Goal: Information Seeking & Learning: Learn about a topic

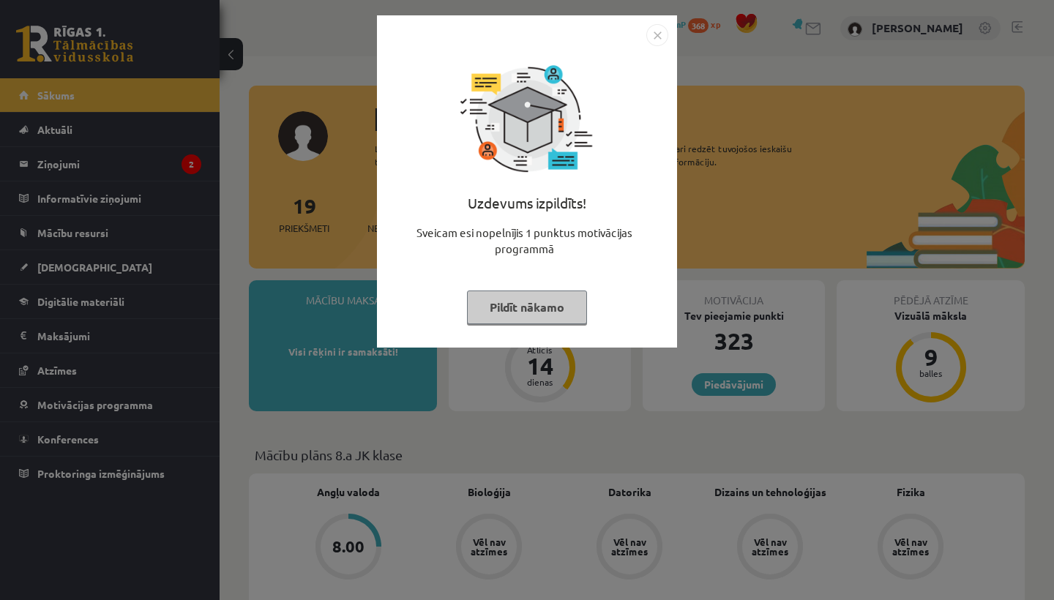
click at [660, 29] on img "Close" at bounding box center [658, 35] width 22 height 22
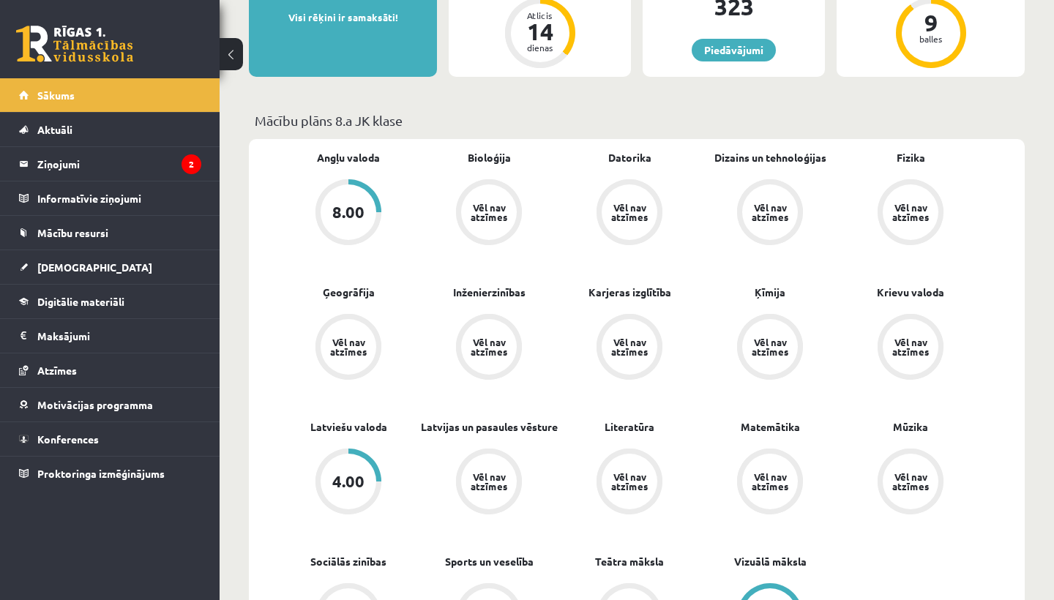
scroll to position [302, 0]
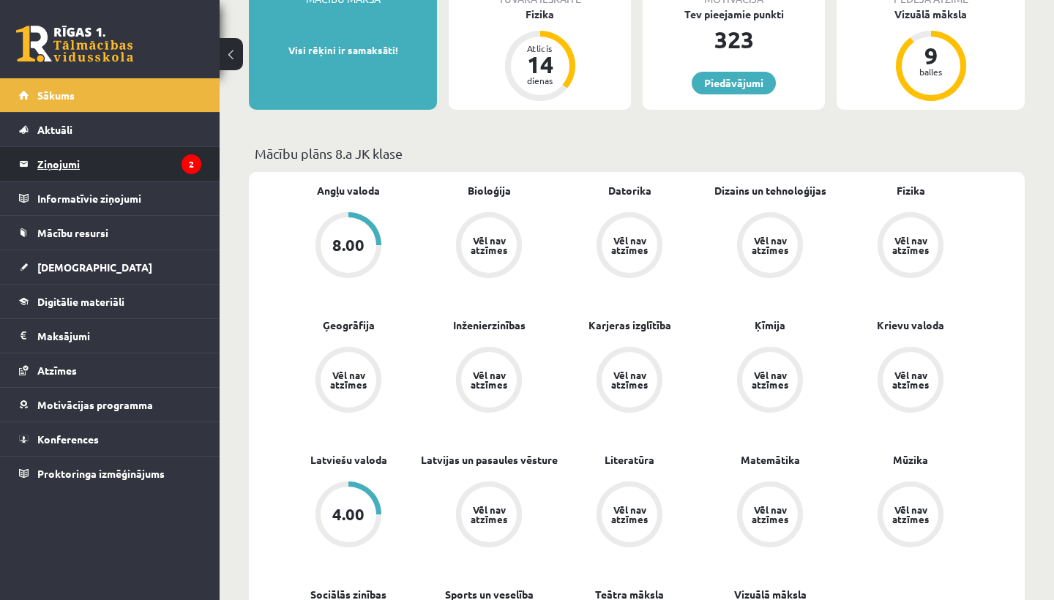
click at [170, 155] on legend "Ziņojumi 2" at bounding box center [119, 164] width 164 height 34
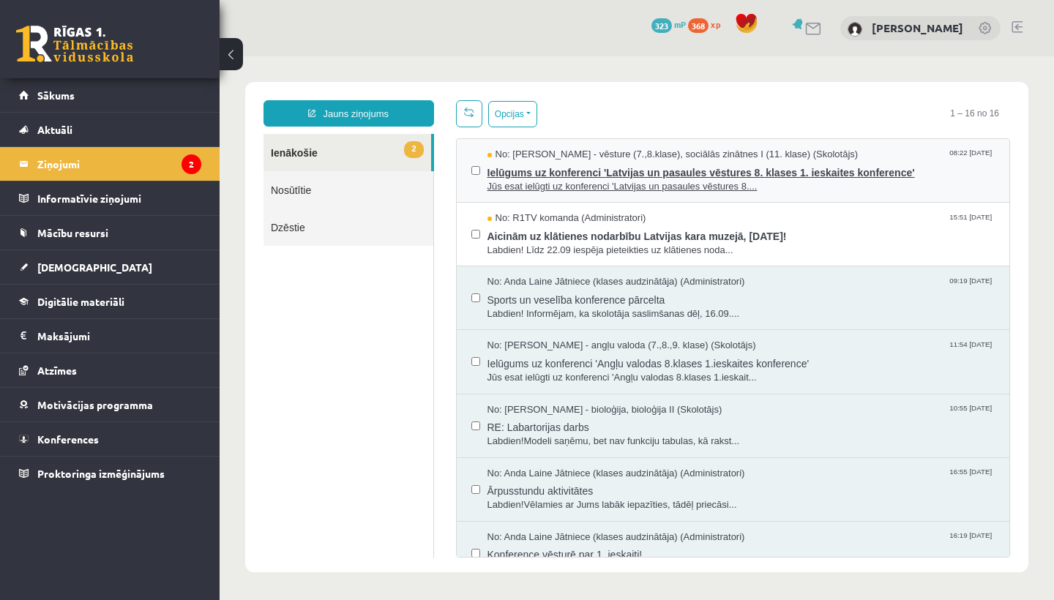
click at [516, 180] on span "Jūs esat ielūgti uz konferenci 'Latvijas un pasaules vēstures 8...." at bounding box center [742, 187] width 508 height 14
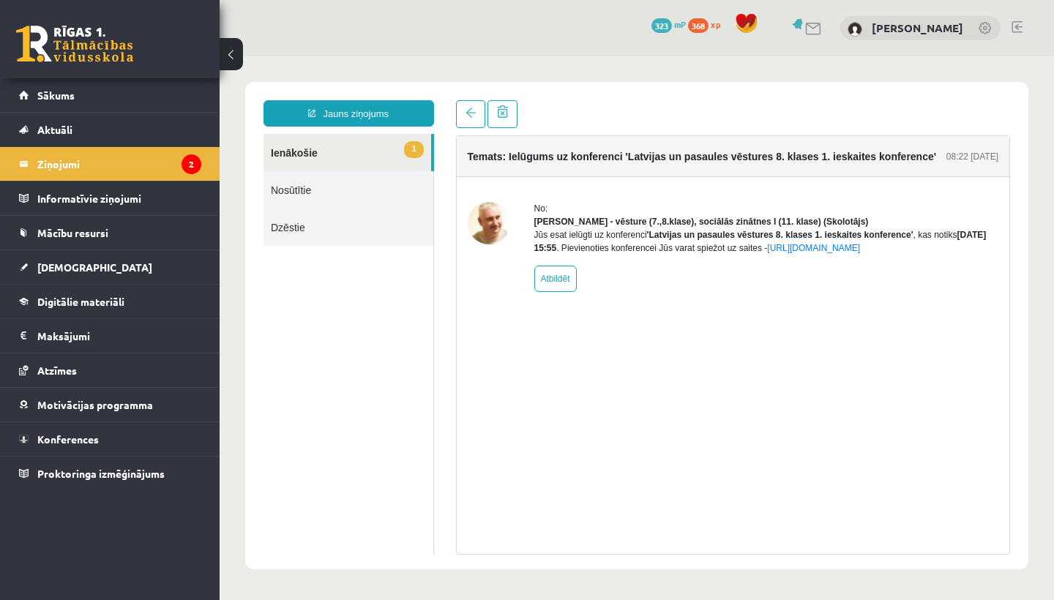
click at [333, 158] on link "1 Ienākošie" at bounding box center [348, 152] width 168 height 37
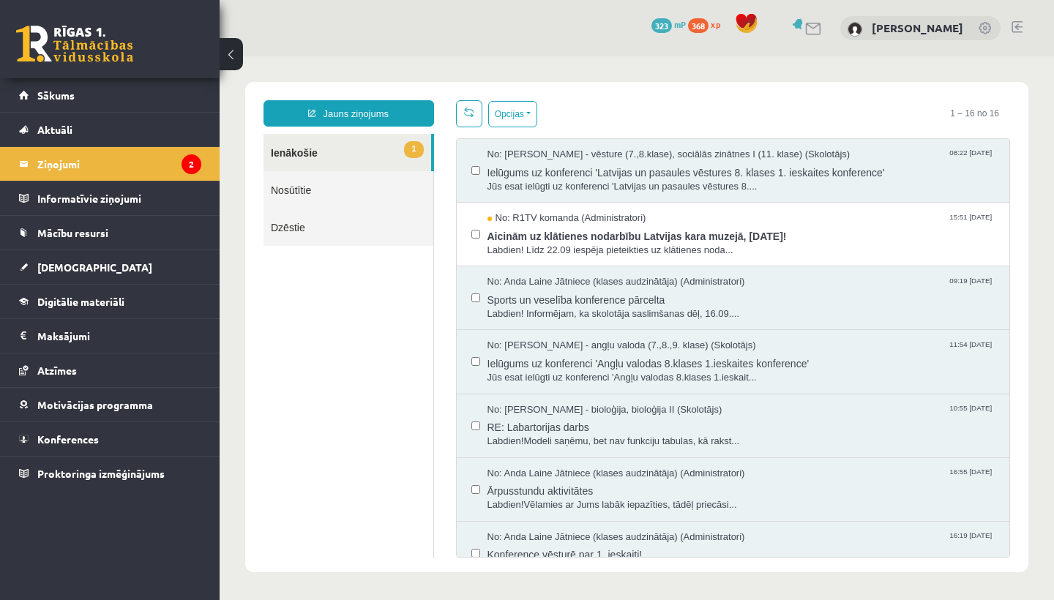
click at [469, 113] on span at bounding box center [469, 112] width 10 height 10
click at [545, 234] on span "Aicinām uz klātienes nodarbību Latvijas kara muzejā, 26. septembrī!" at bounding box center [742, 235] width 508 height 18
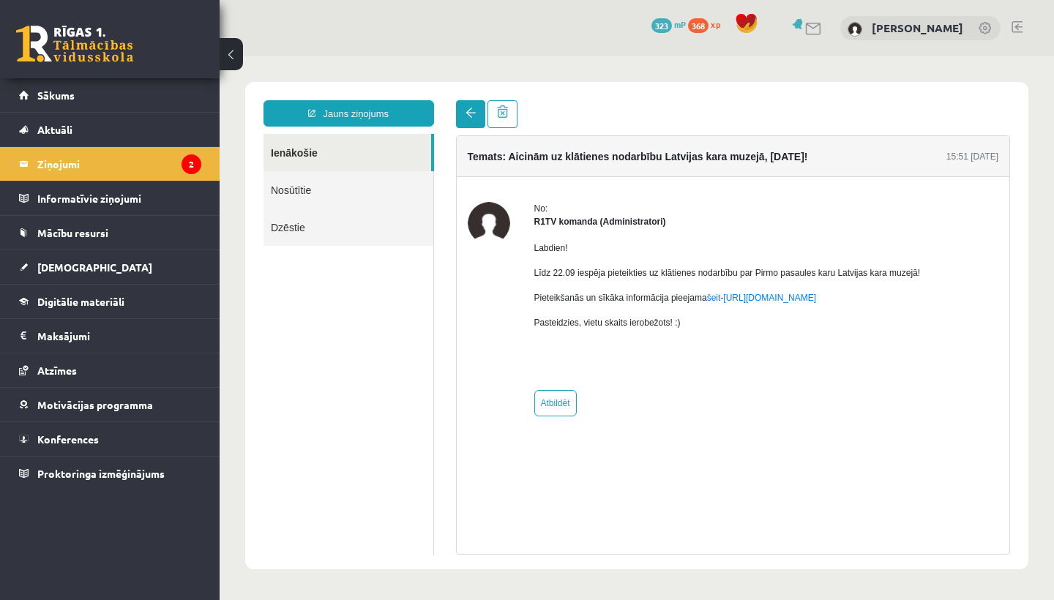
click at [468, 119] on link at bounding box center [470, 114] width 29 height 28
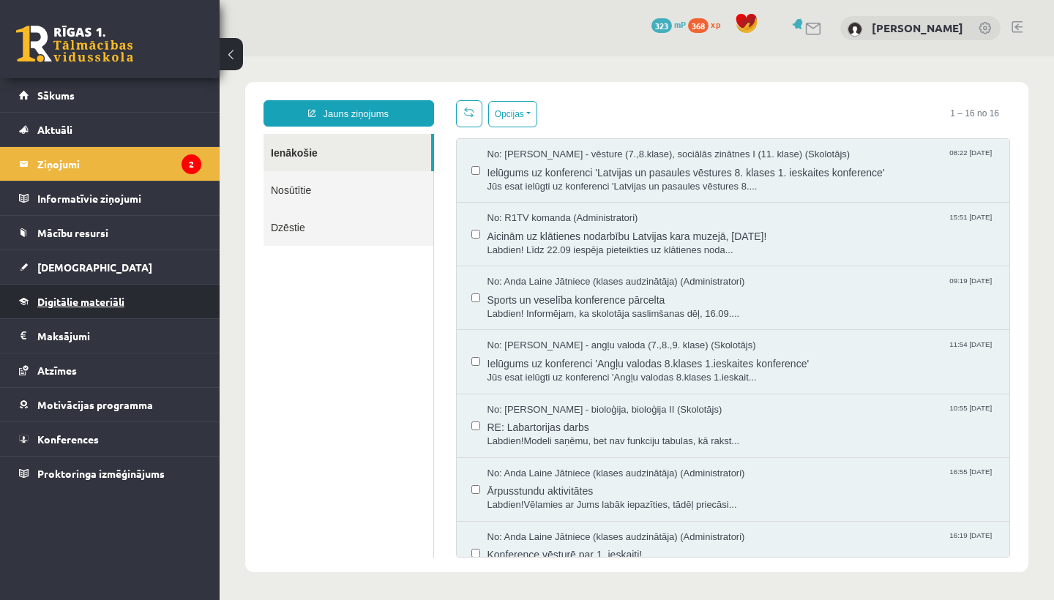
click at [90, 305] on span "Digitālie materiāli" at bounding box center [80, 301] width 87 height 13
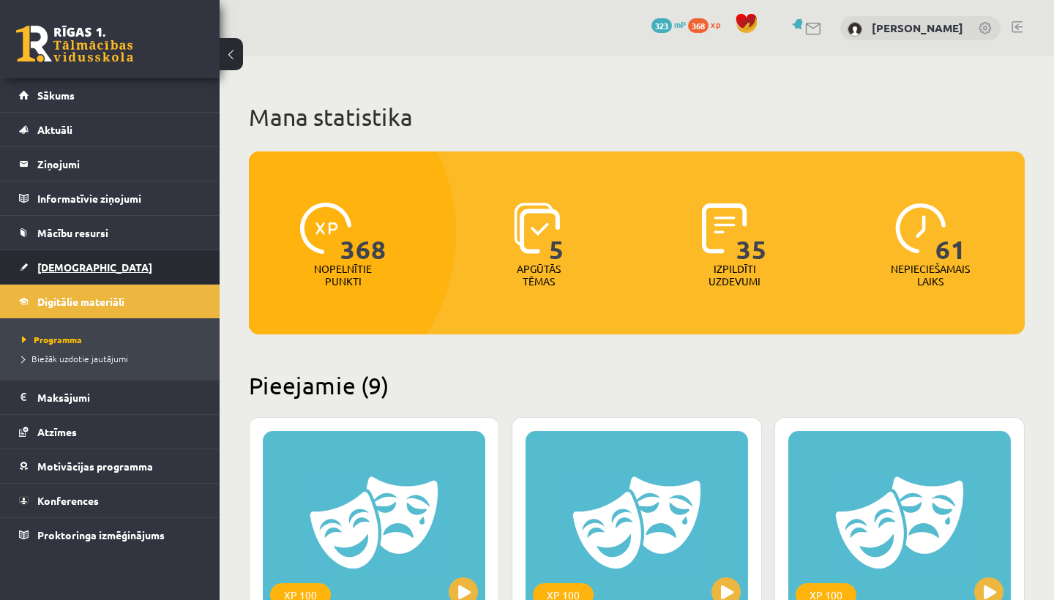
click at [98, 267] on link "[DEMOGRAPHIC_DATA]" at bounding box center [110, 267] width 182 height 34
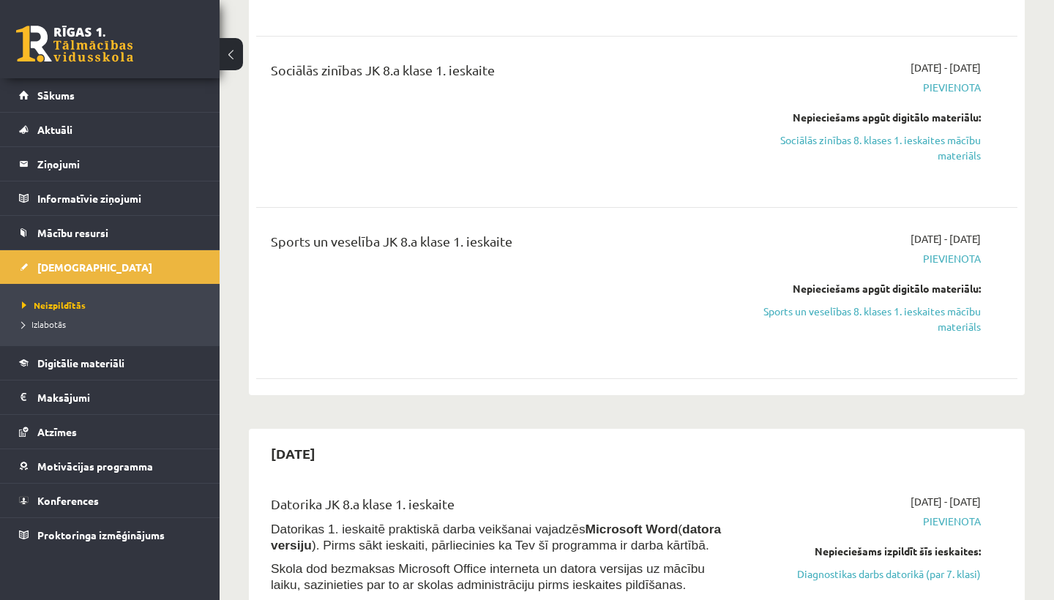
scroll to position [953, 0]
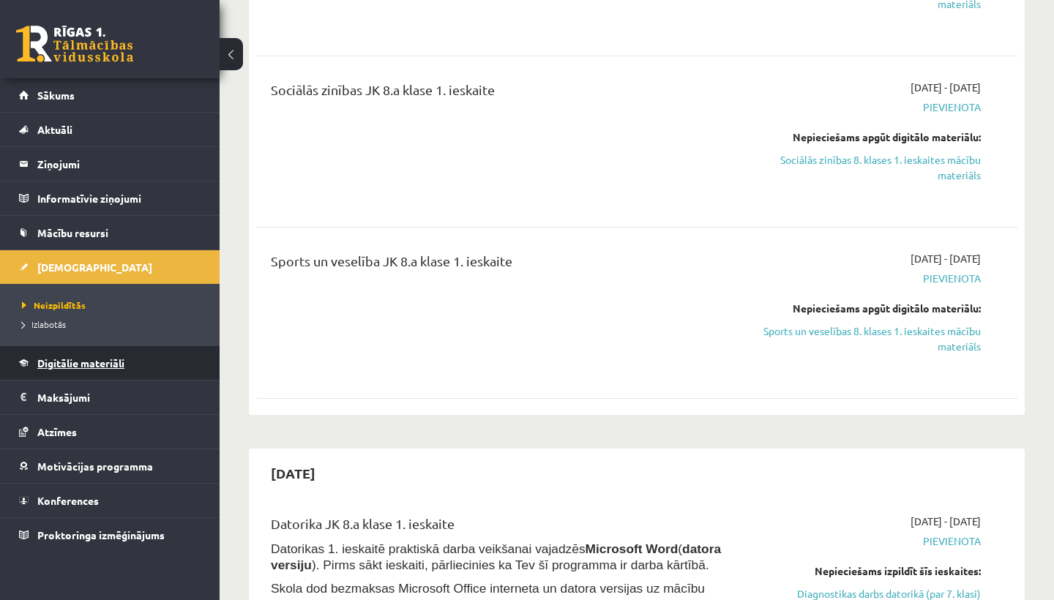
click at [77, 367] on span "Digitālie materiāli" at bounding box center [80, 363] width 87 height 13
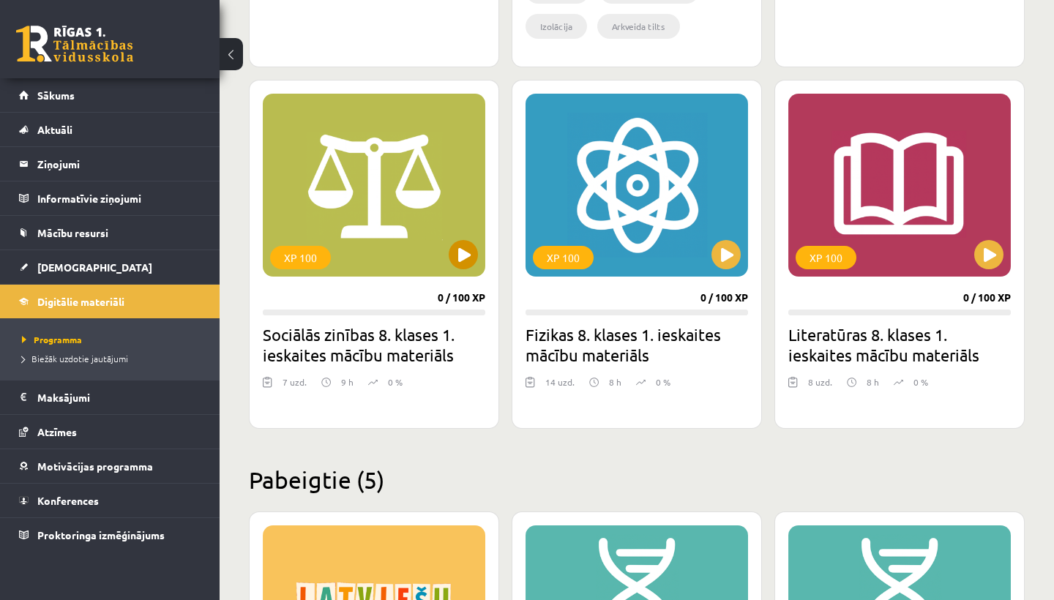
scroll to position [1269, 0]
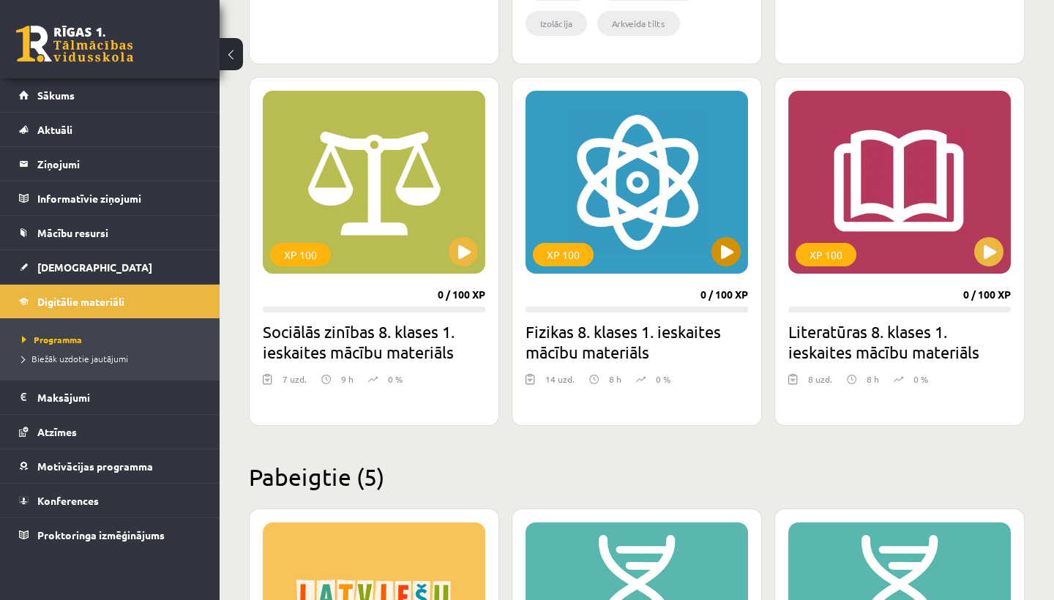
click at [729, 252] on button at bounding box center [726, 251] width 29 height 29
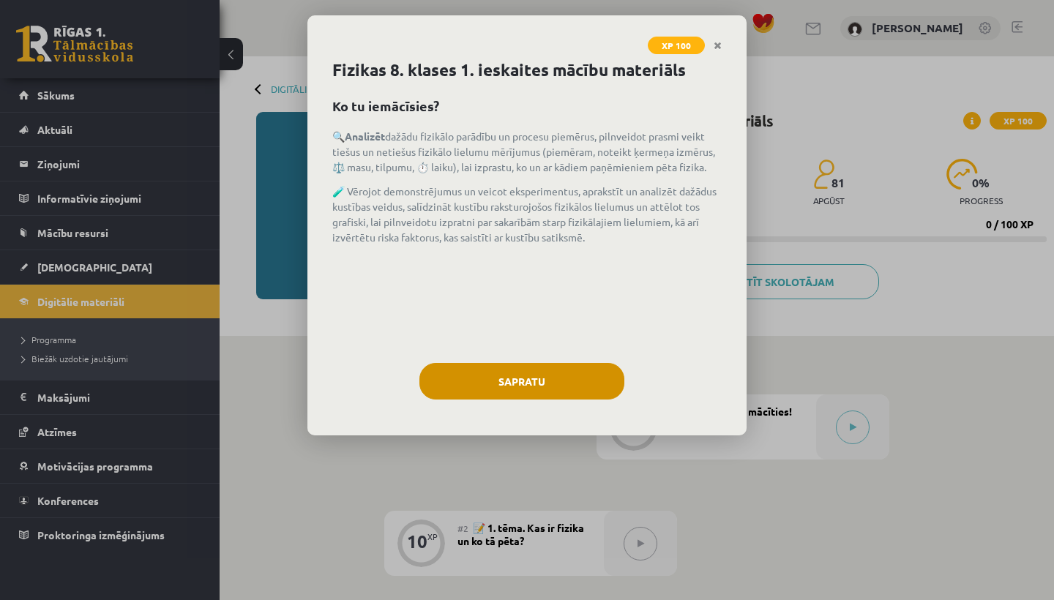
click at [592, 380] on button "Sapratu" at bounding box center [522, 381] width 205 height 37
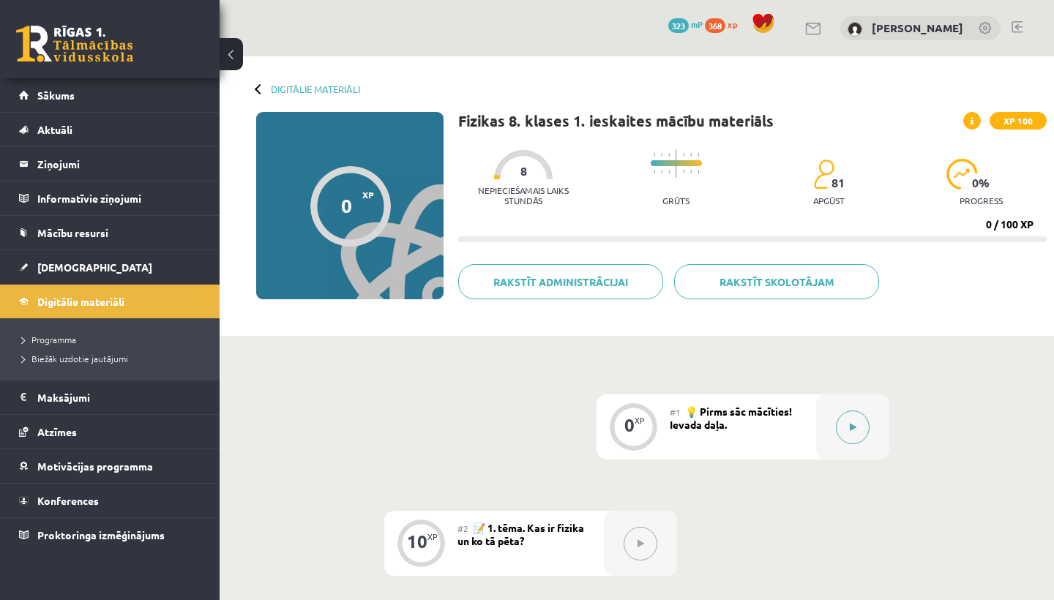
click at [860, 430] on button at bounding box center [853, 428] width 34 height 34
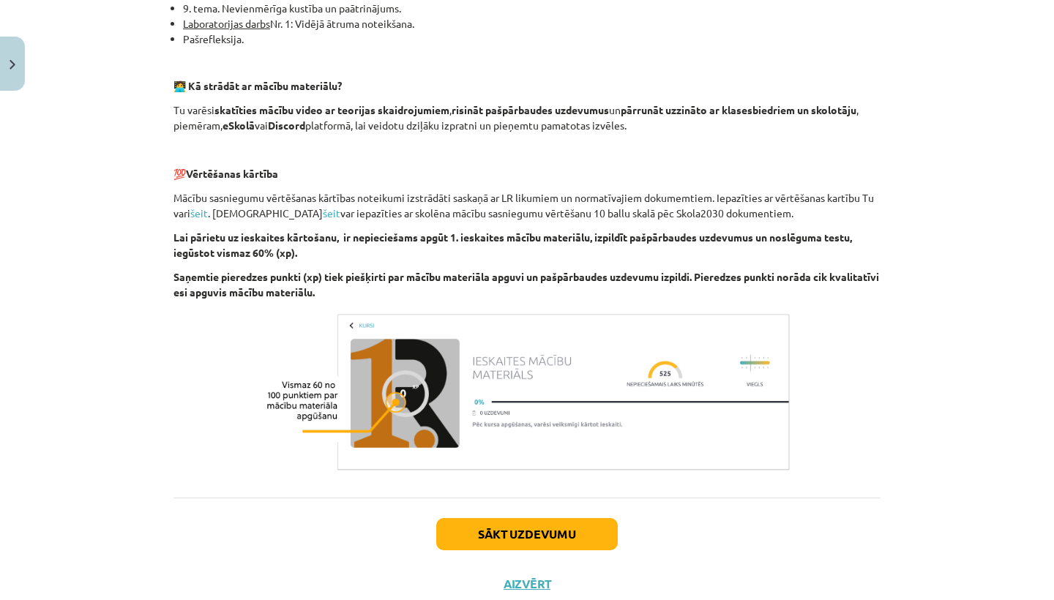
scroll to position [887, 0]
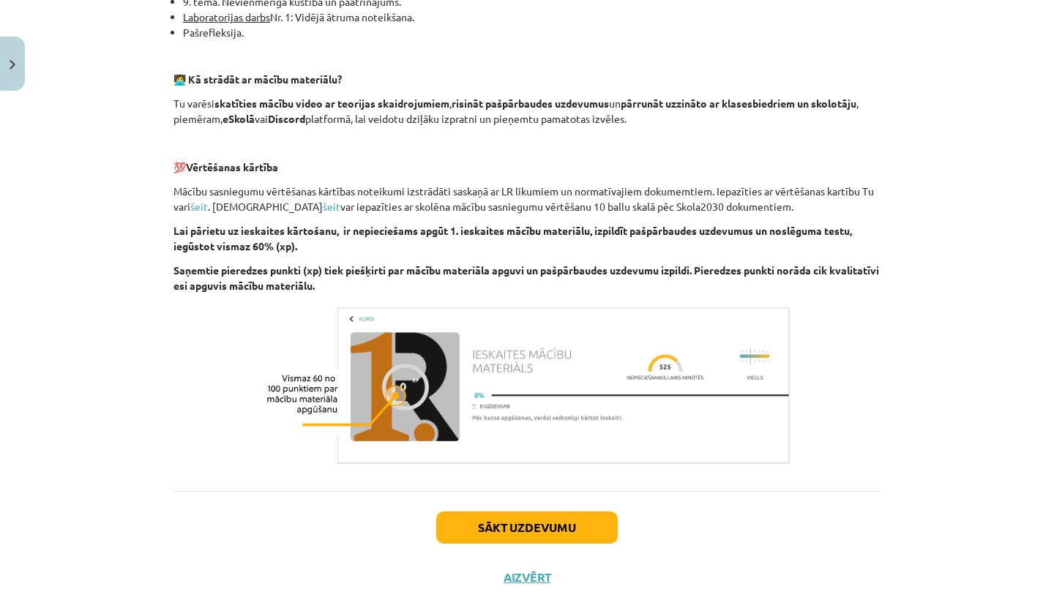
click at [518, 517] on button "Sākt uzdevumu" at bounding box center [527, 528] width 182 height 32
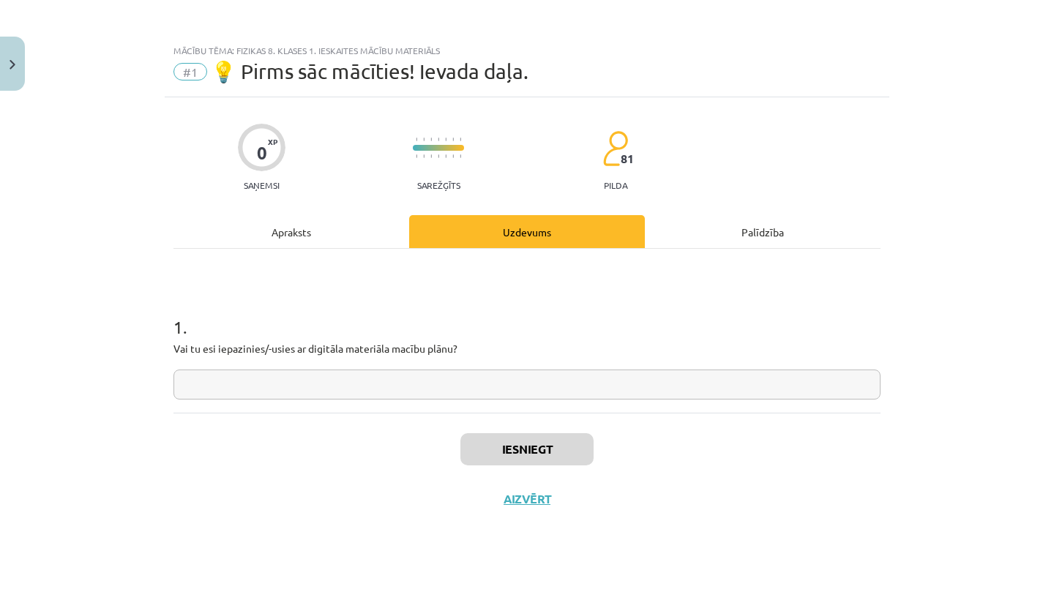
scroll to position [0, 0]
click at [548, 378] on input "text" at bounding box center [527, 385] width 707 height 30
type input "**"
click at [556, 456] on button "Iesniegt" at bounding box center [527, 449] width 133 height 32
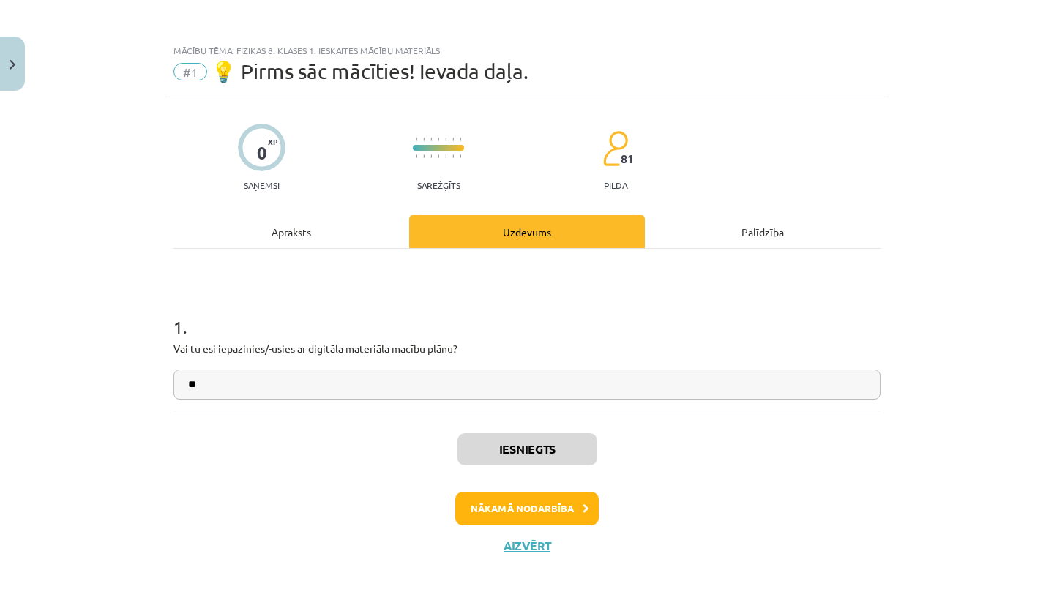
click at [554, 499] on button "Nākamā nodarbība" at bounding box center [527, 509] width 144 height 34
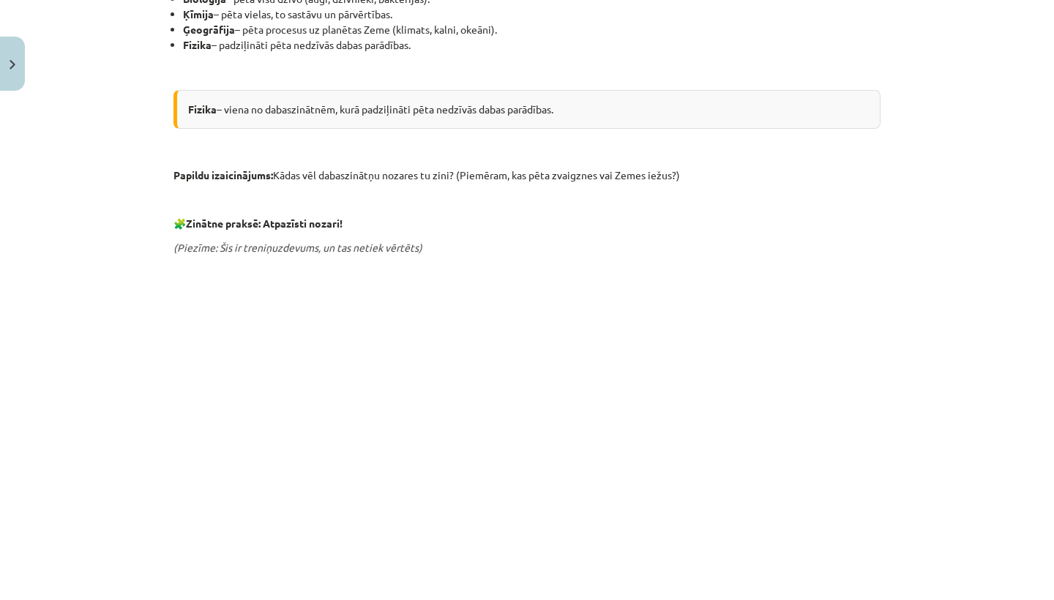
scroll to position [652, 0]
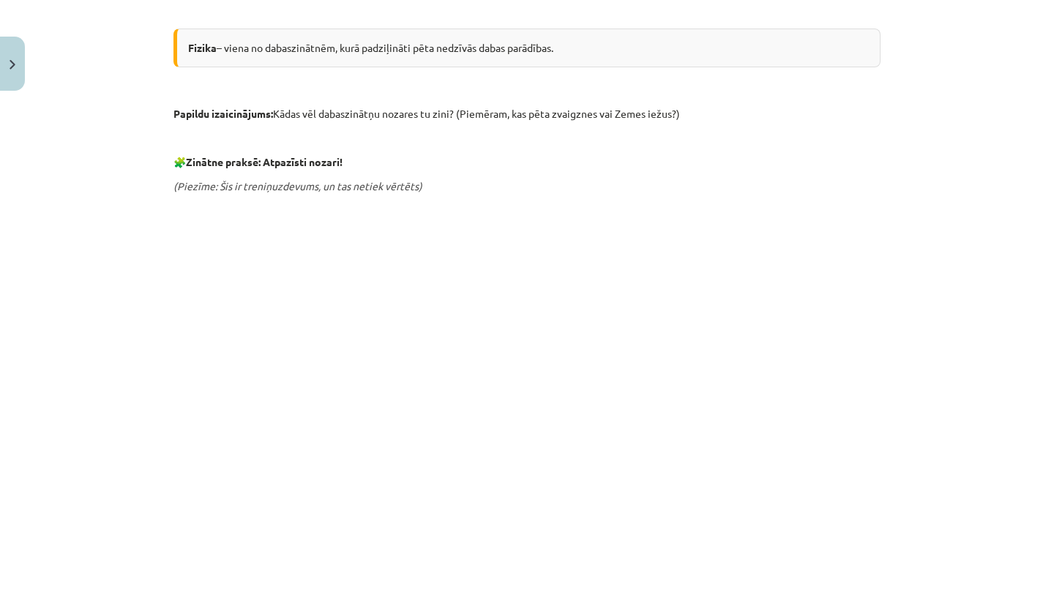
click at [710, 154] on p "🧩 Zinātne praksē: Atpazīsti nozari!" at bounding box center [527, 161] width 707 height 15
click at [909, 370] on div "Mācību tēma: Fizikas 8. klases 1. ieskaites mācību materiāls #2 📝 1. tēma. Kas …" at bounding box center [527, 300] width 1054 height 600
click at [933, 259] on div "Mācību tēma: Fizikas 8. klases 1. ieskaites mācību materiāls #2 📝 1. tēma. Kas …" at bounding box center [527, 300] width 1054 height 600
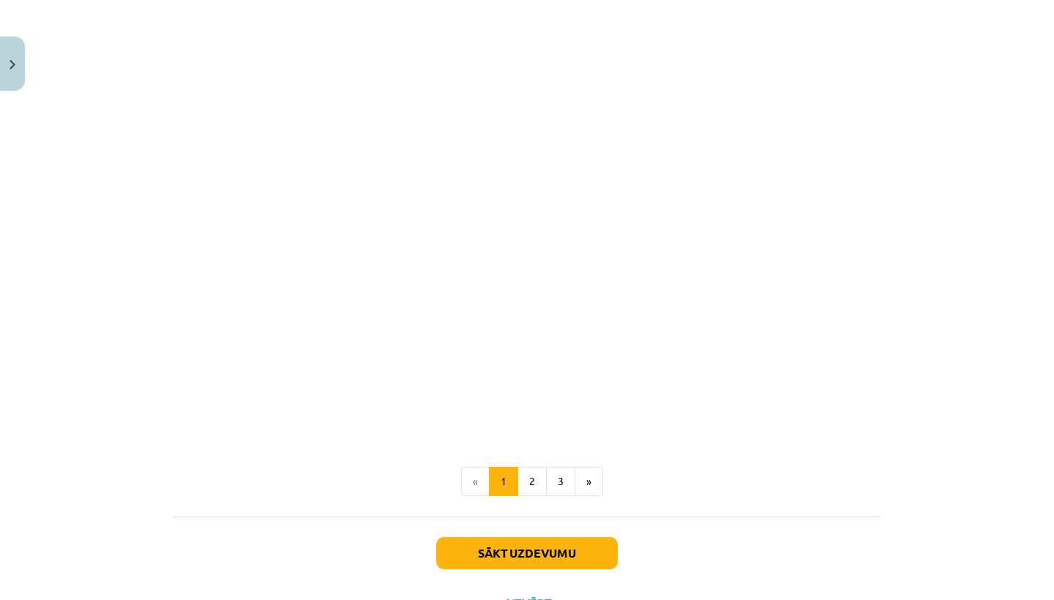
scroll to position [1170, 0]
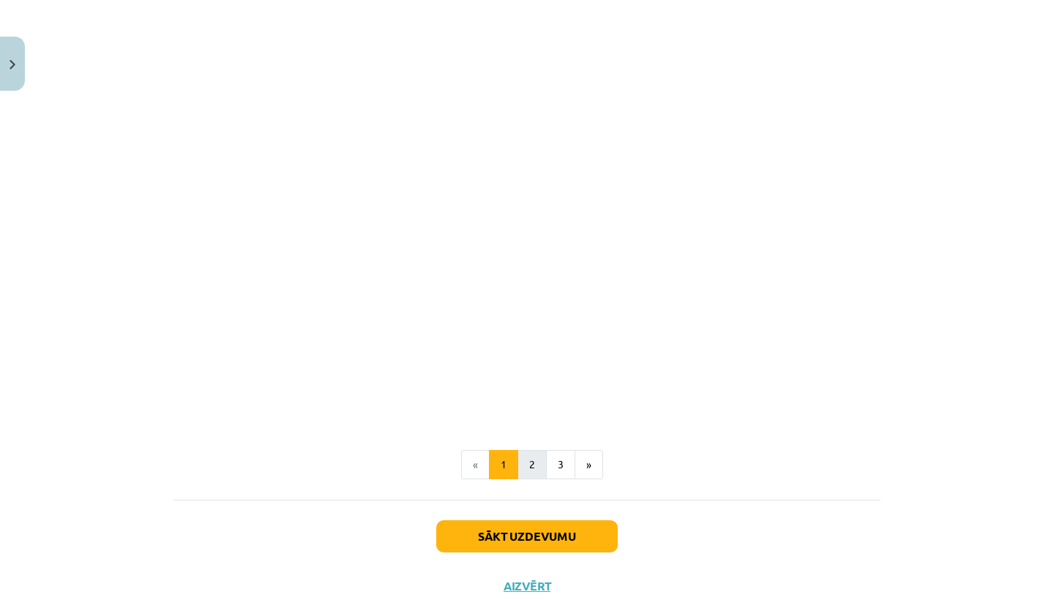
click at [532, 472] on button "2" at bounding box center [532, 464] width 29 height 29
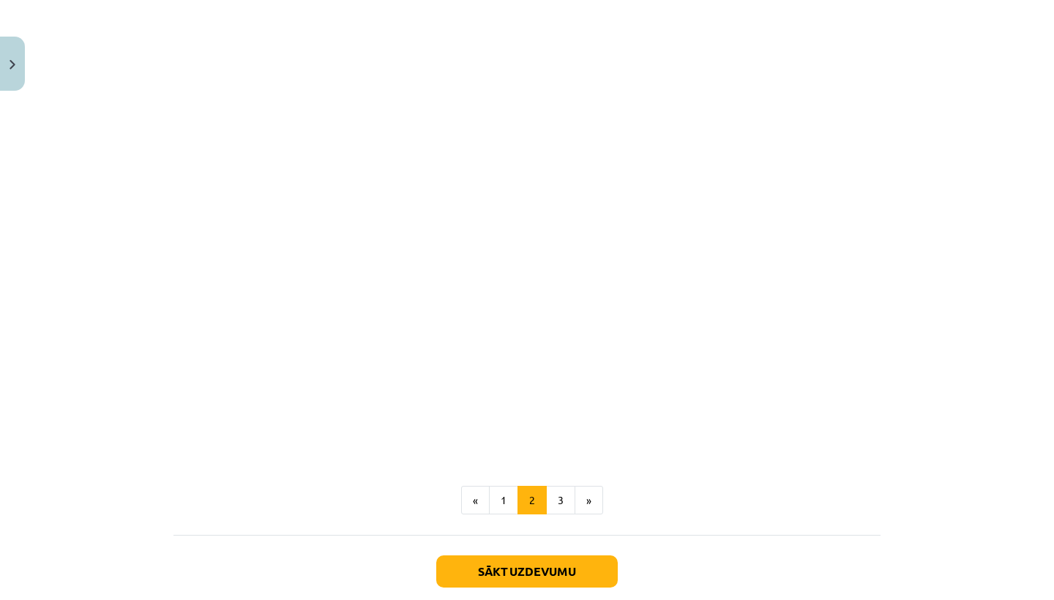
scroll to position [661, 0]
click at [554, 502] on button "3" at bounding box center [560, 500] width 29 height 29
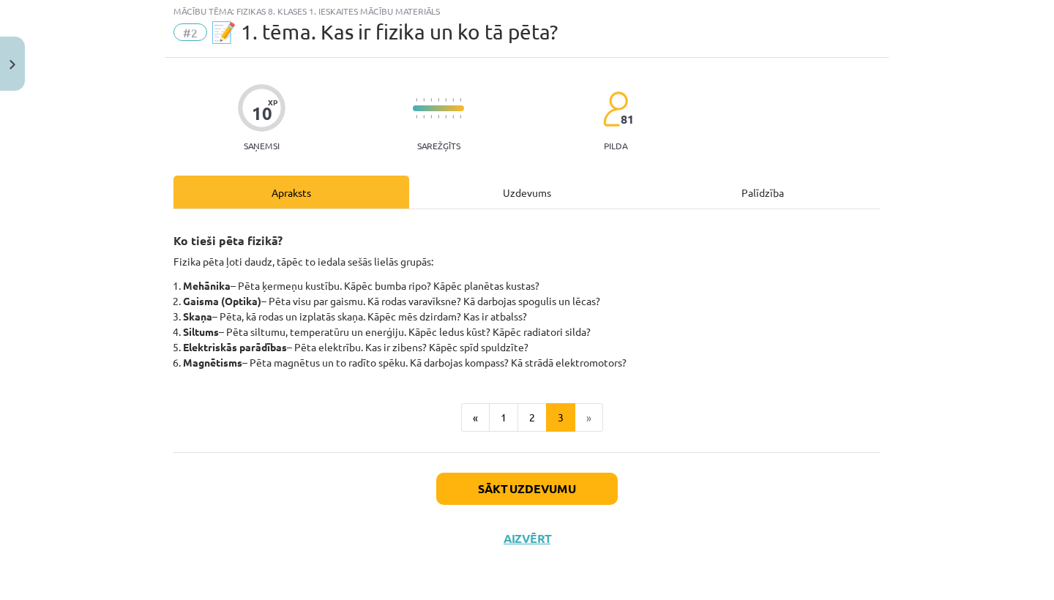
click at [574, 492] on button "Sākt uzdevumu" at bounding box center [527, 489] width 182 height 32
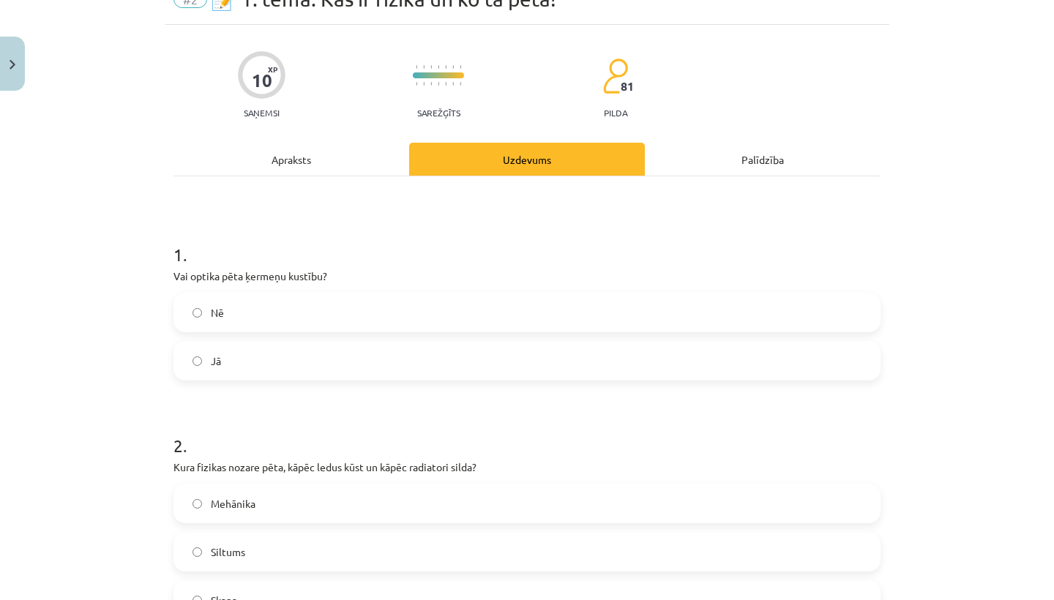
scroll to position [75, 0]
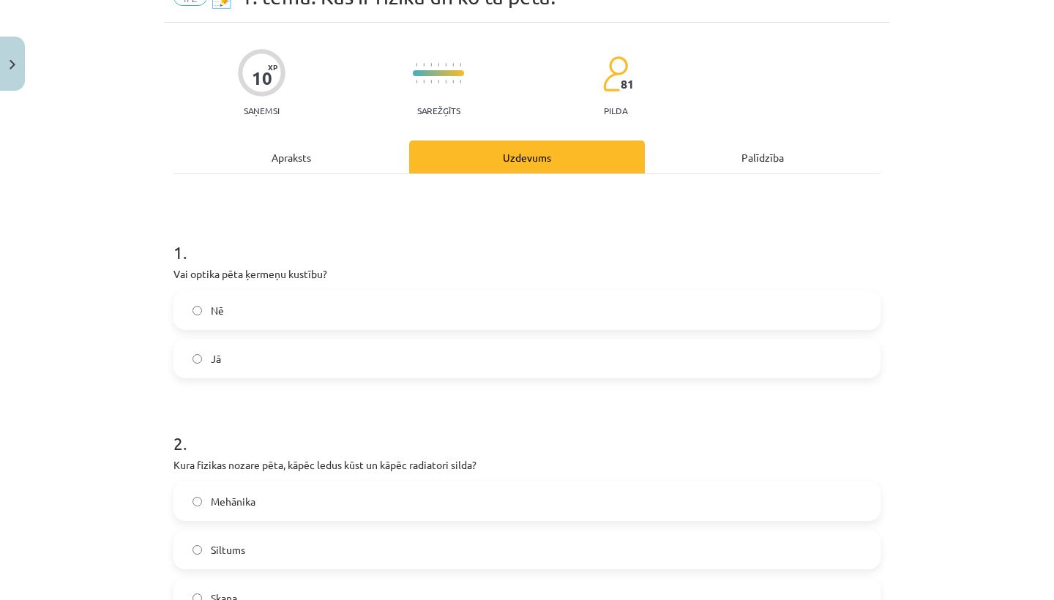
click at [567, 303] on label "Nē" at bounding box center [527, 310] width 704 height 37
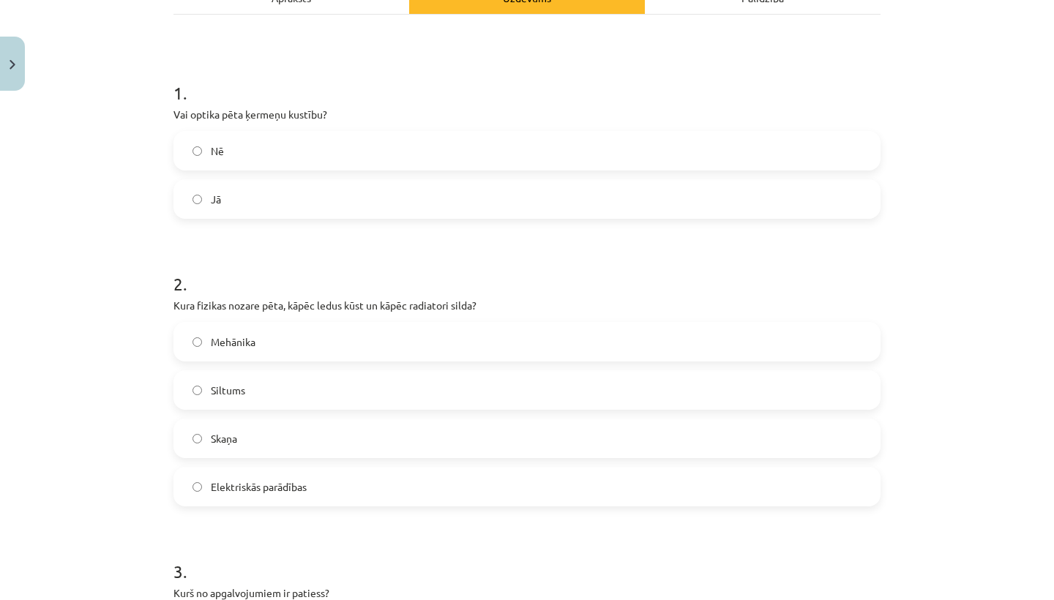
scroll to position [232, 0]
click at [436, 411] on div "Siltums" at bounding box center [527, 393] width 707 height 40
click at [439, 393] on label "Siltums" at bounding box center [527, 392] width 704 height 37
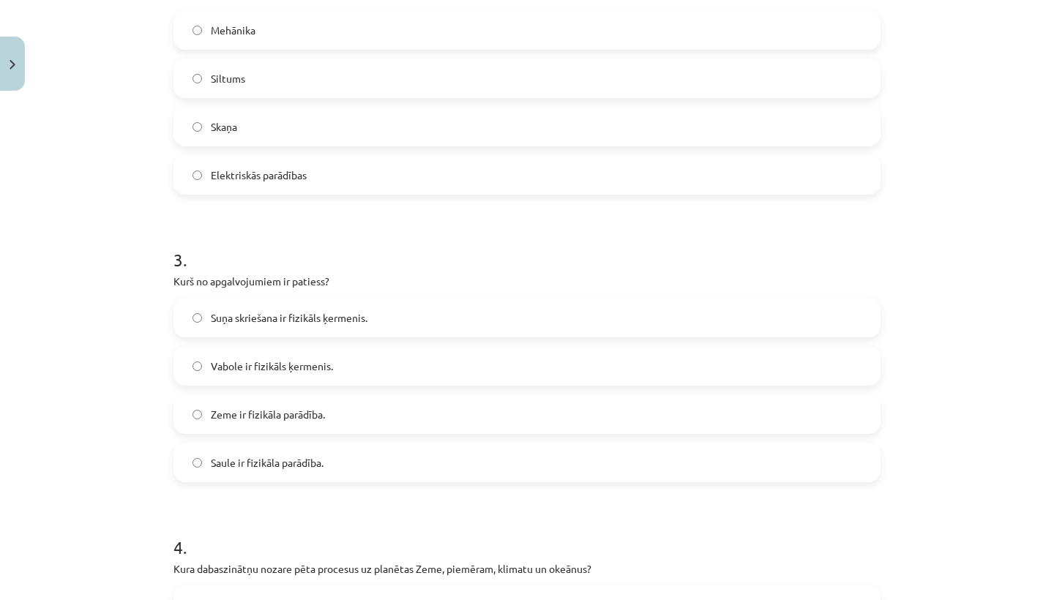
scroll to position [549, 0]
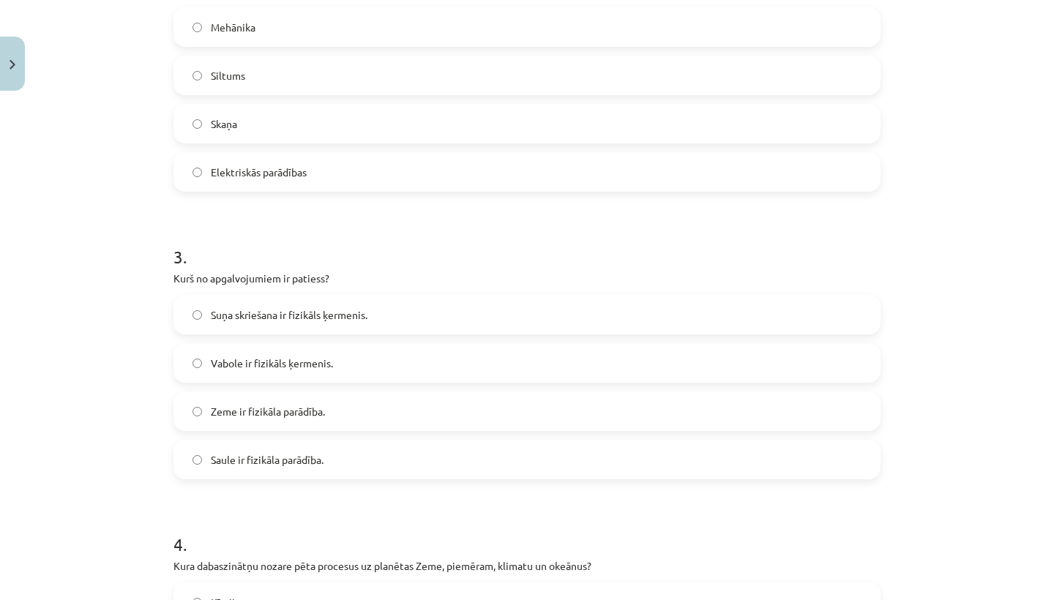
click at [439, 360] on label "Vabole ir fizikāls ķermenis." at bounding box center [527, 363] width 704 height 37
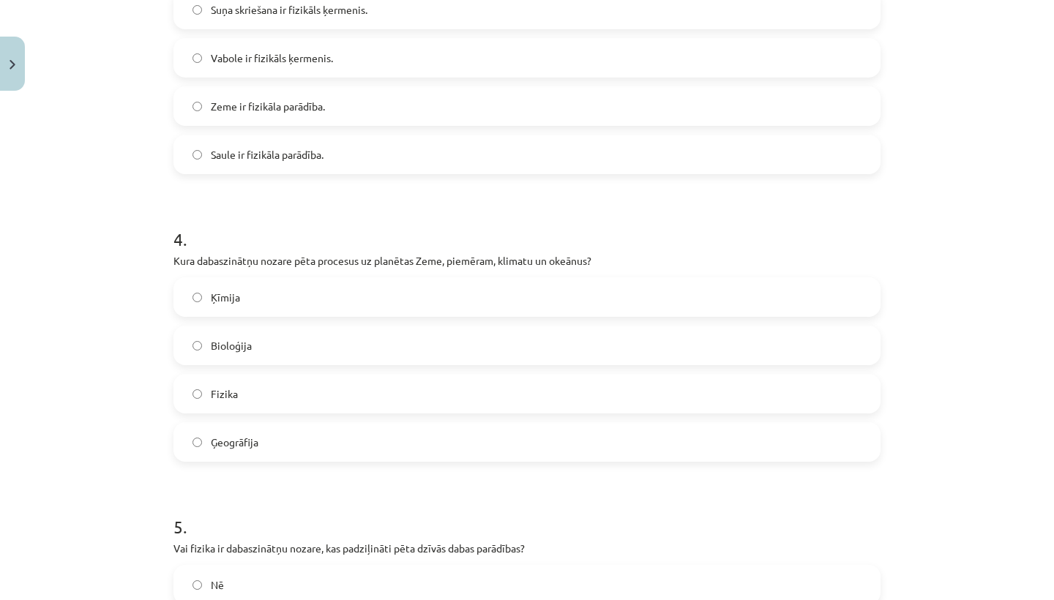
scroll to position [863, 0]
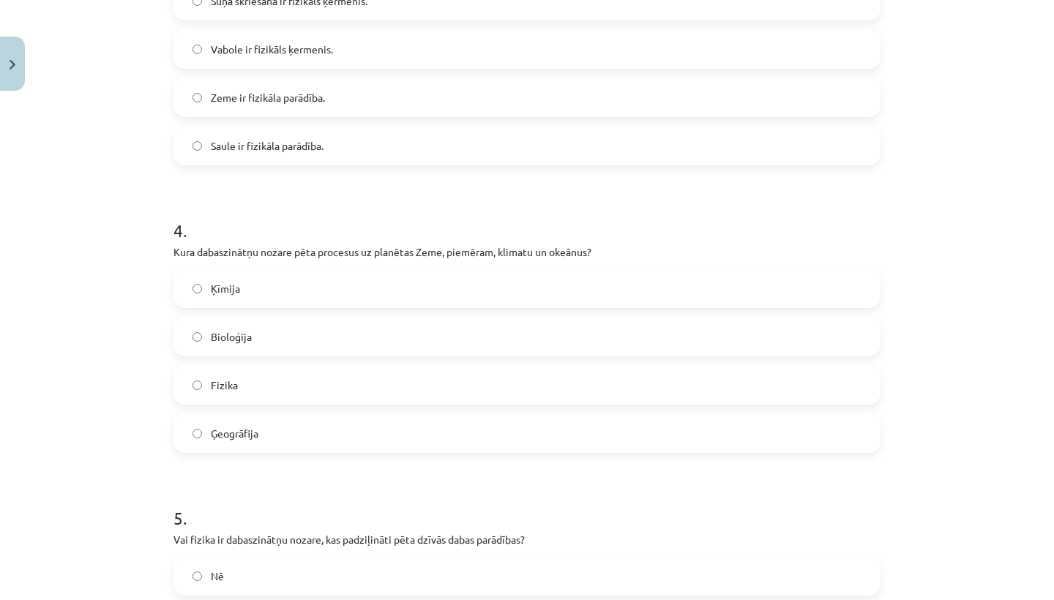
click at [403, 422] on label "Ģeogrāfija" at bounding box center [527, 433] width 704 height 37
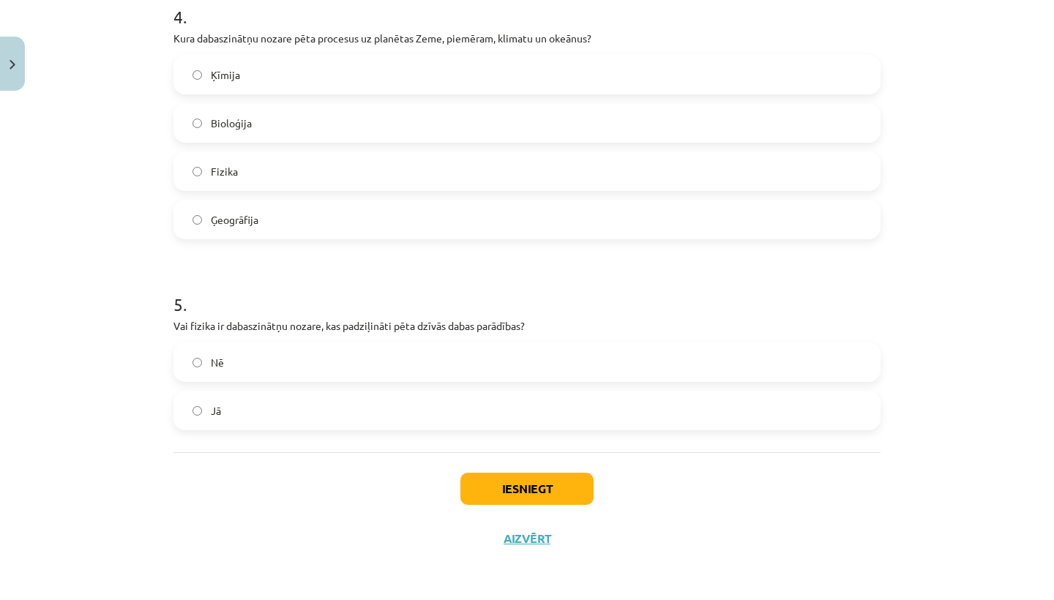
scroll to position [1079, 0]
click at [424, 370] on label "Nē" at bounding box center [527, 362] width 704 height 37
click at [480, 501] on button "Iesniegt" at bounding box center [527, 489] width 133 height 32
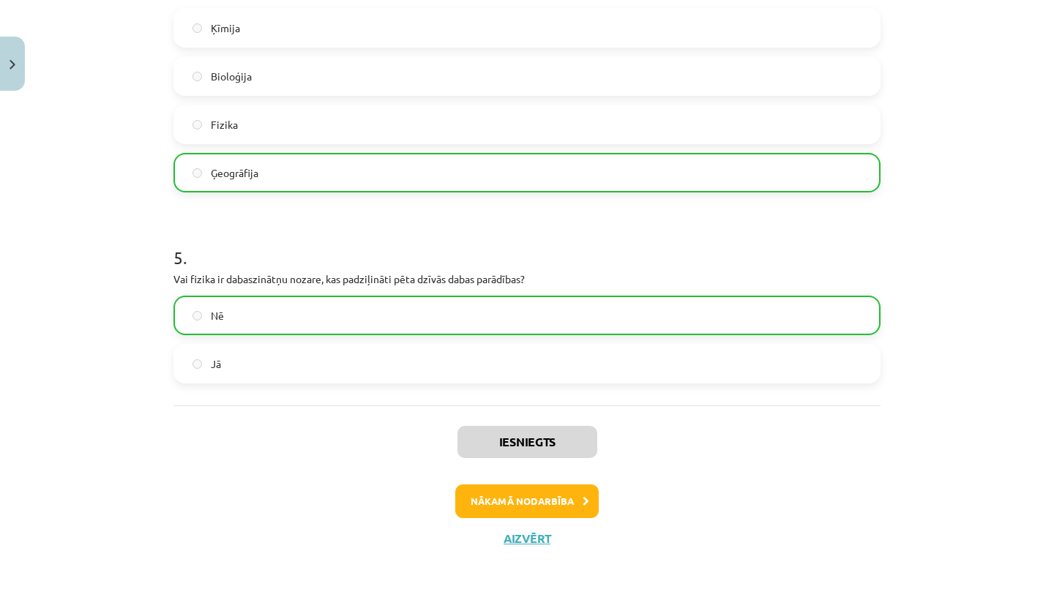
click at [499, 500] on button "Nākamā nodarbība" at bounding box center [527, 502] width 144 height 34
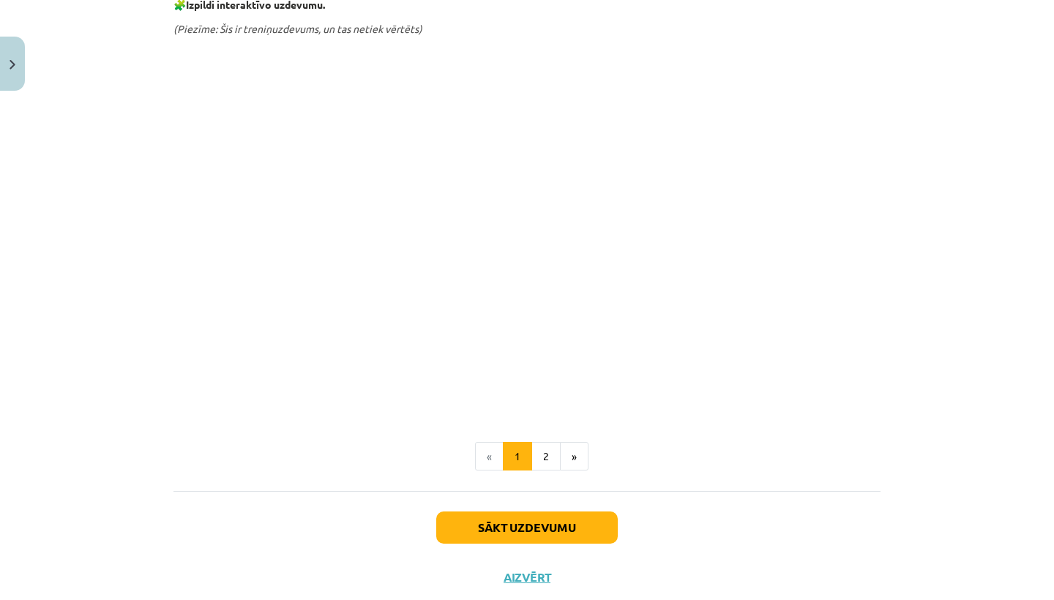
scroll to position [572, 0]
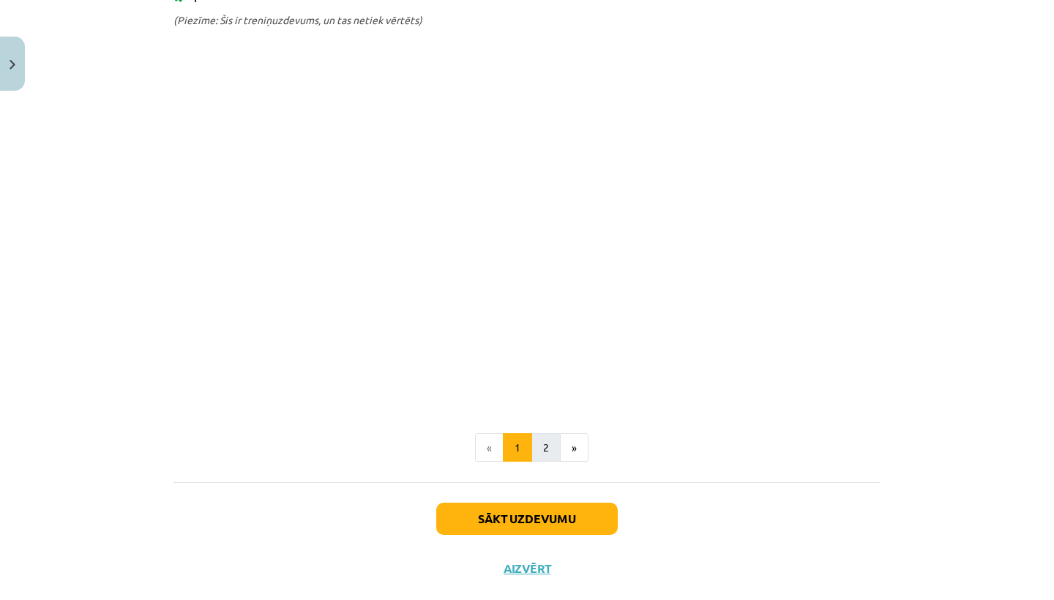
click at [535, 463] on button "2" at bounding box center [546, 447] width 29 height 29
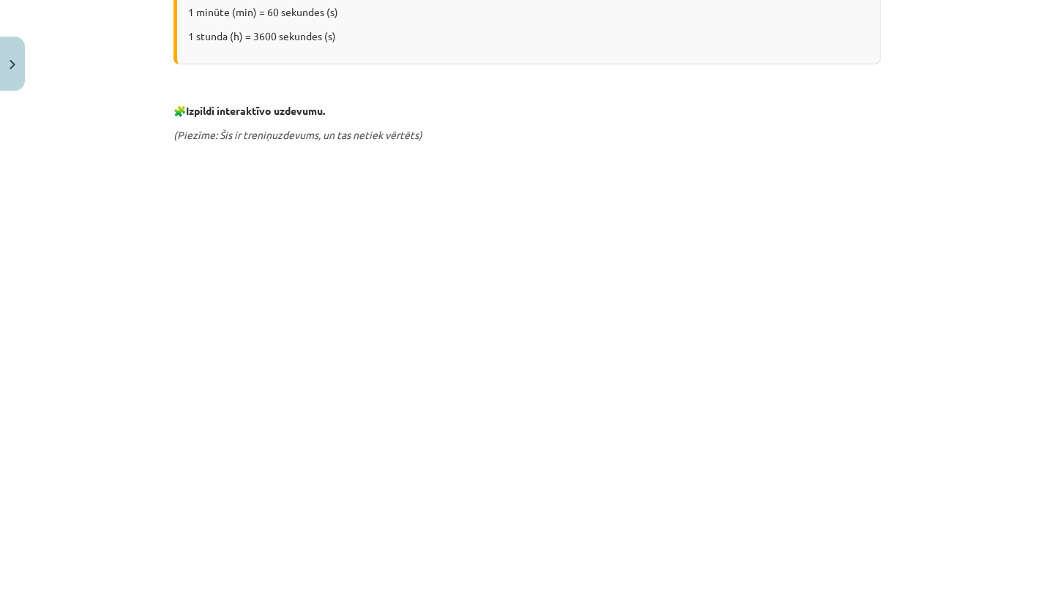
scroll to position [581, 0]
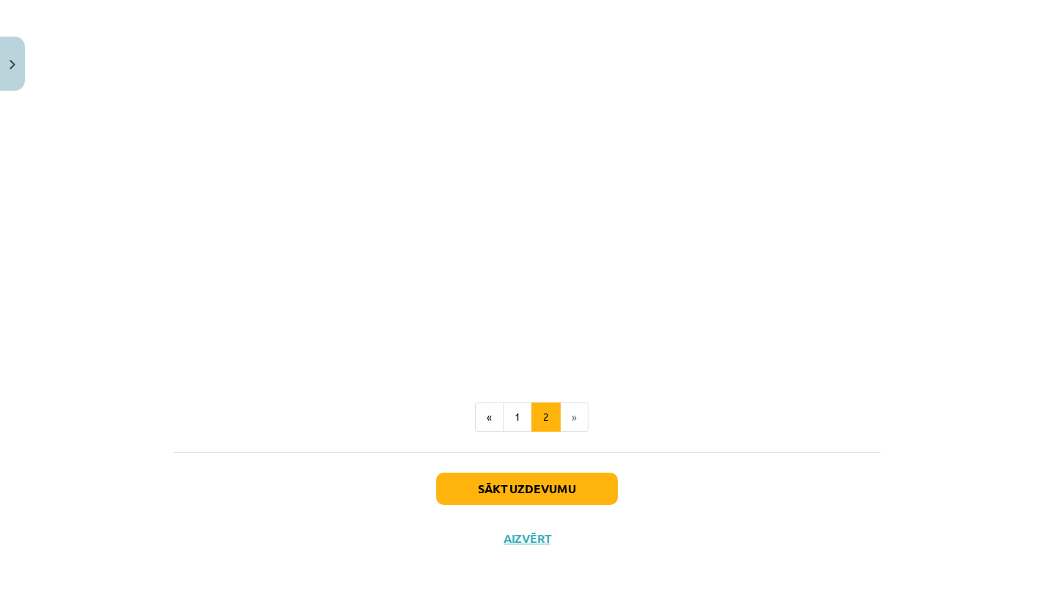
click at [562, 481] on button "Sākt uzdevumu" at bounding box center [527, 489] width 182 height 32
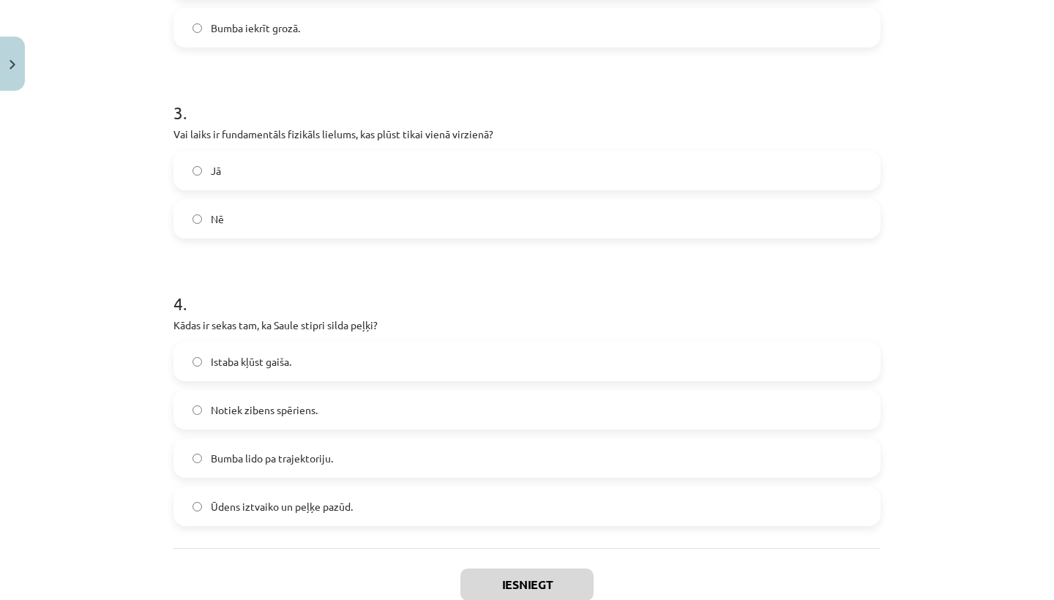
scroll to position [37, 0]
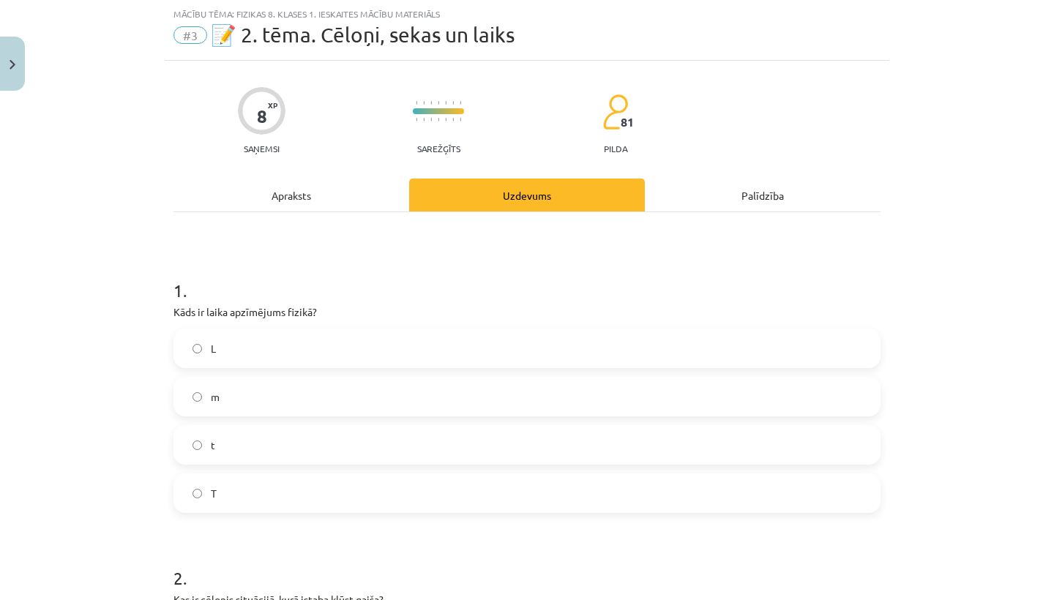
click at [447, 447] on label "t" at bounding box center [527, 445] width 704 height 37
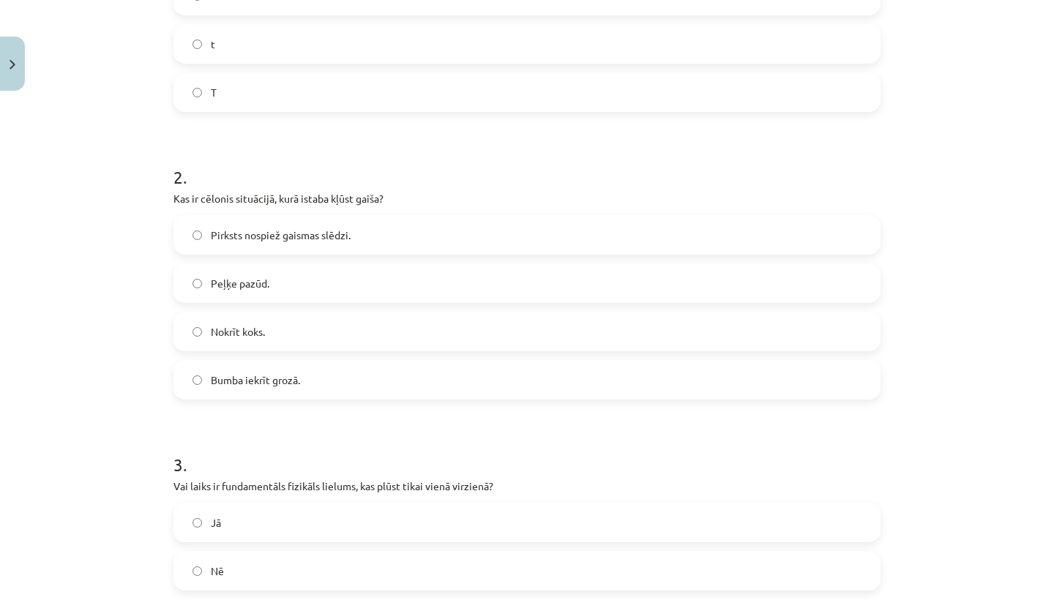
scroll to position [437, 0]
click at [477, 245] on label "Pirksts nospiež gaismas slēdzi." at bounding box center [527, 235] width 704 height 37
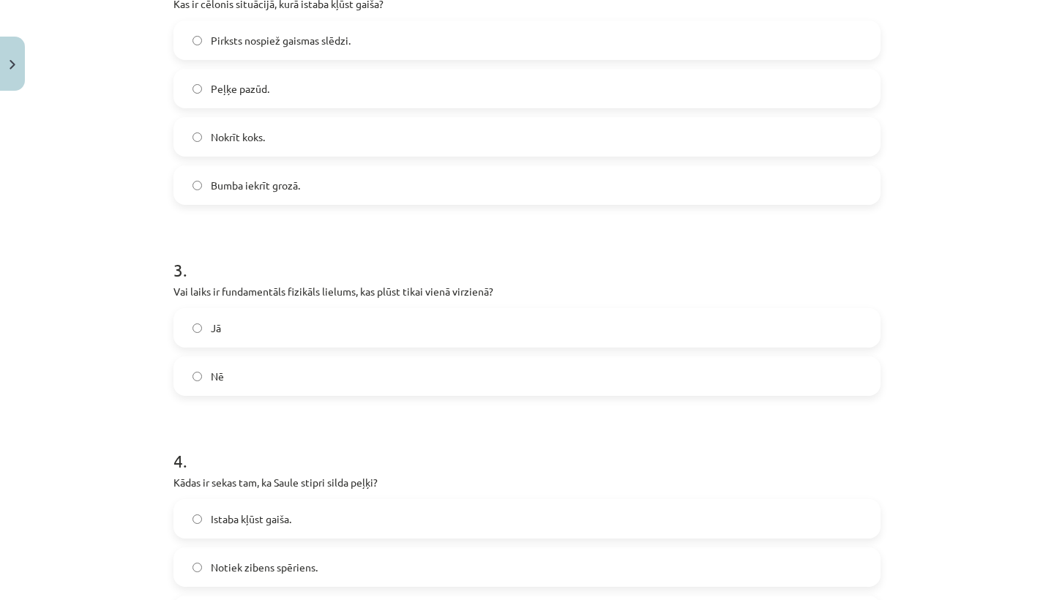
scroll to position [644, 0]
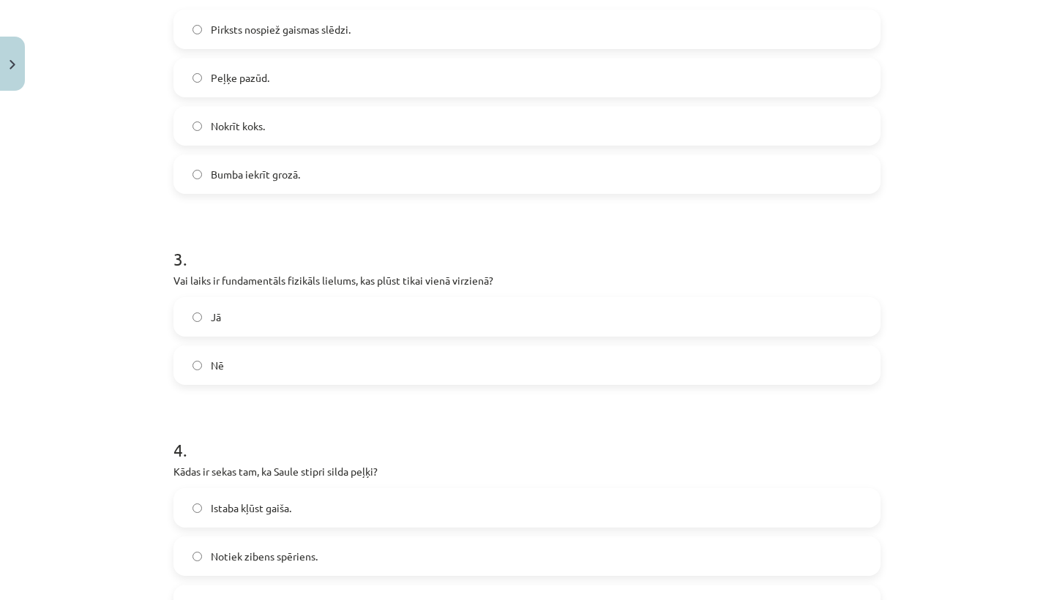
click at [419, 324] on label "Jā" at bounding box center [527, 317] width 704 height 37
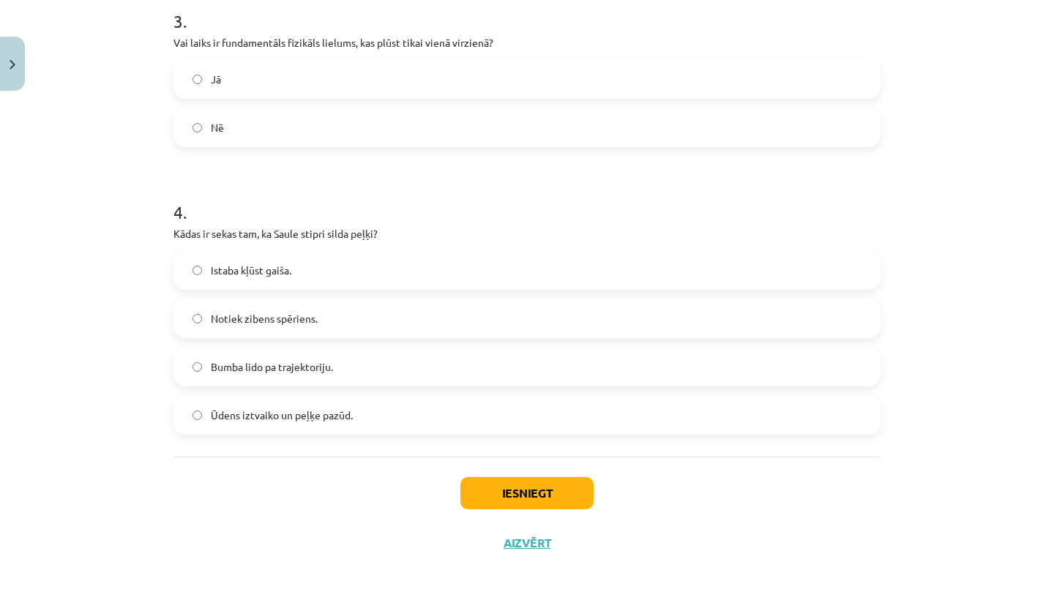
scroll to position [881, 0]
click at [354, 414] on label "Ūdens iztvaiko un peļķe pazūd." at bounding box center [527, 416] width 704 height 37
click at [480, 489] on button "Iesniegt" at bounding box center [527, 494] width 133 height 32
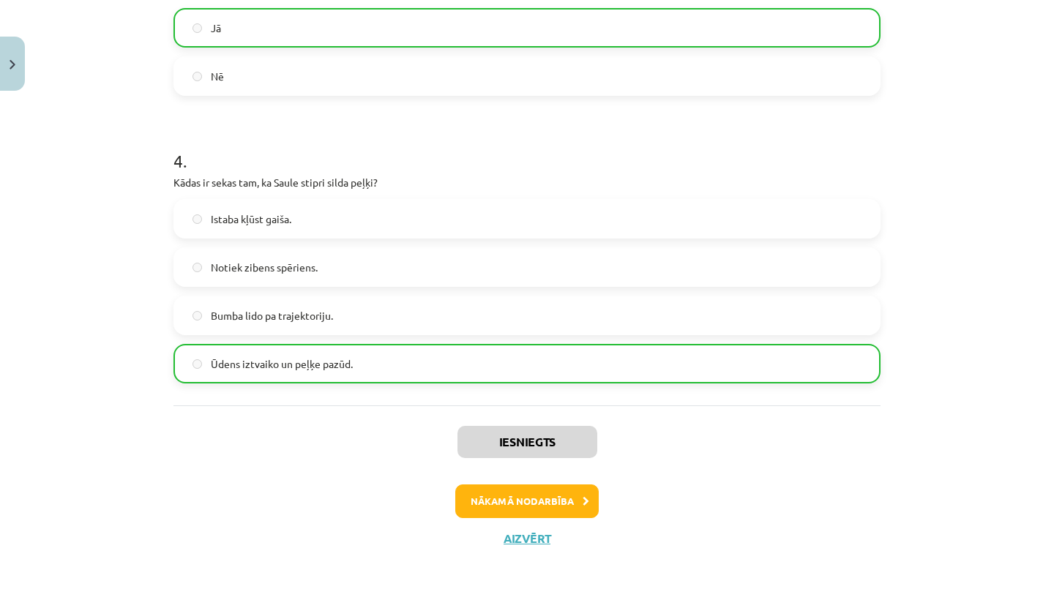
click at [476, 502] on button "Nākamā nodarbība" at bounding box center [527, 502] width 144 height 34
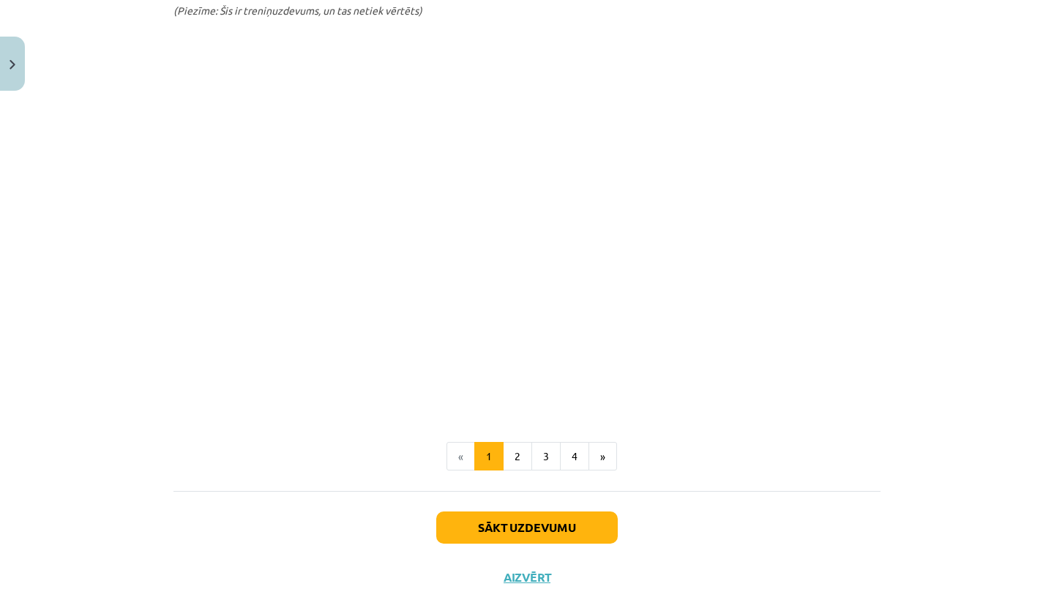
scroll to position [1051, 0]
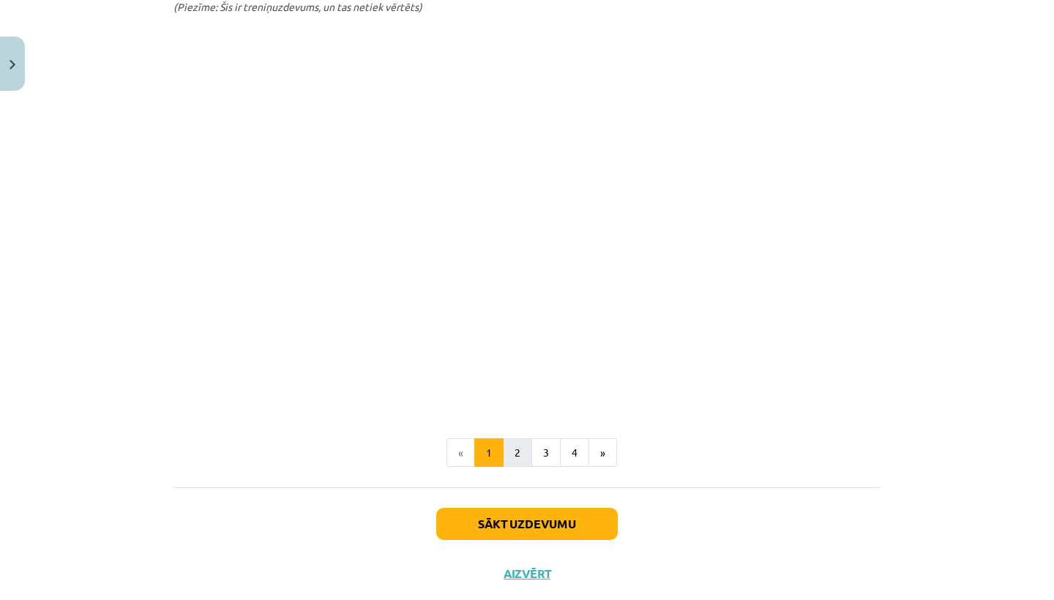
click at [516, 462] on button "2" at bounding box center [517, 453] width 29 height 29
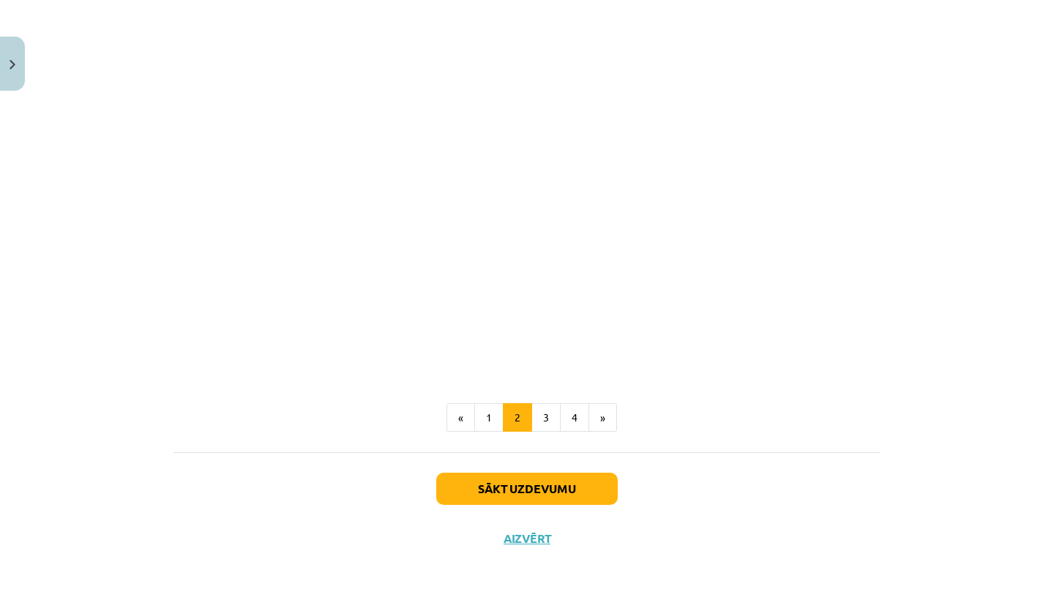
scroll to position [1873, 0]
click at [545, 409] on button "3" at bounding box center [546, 417] width 29 height 29
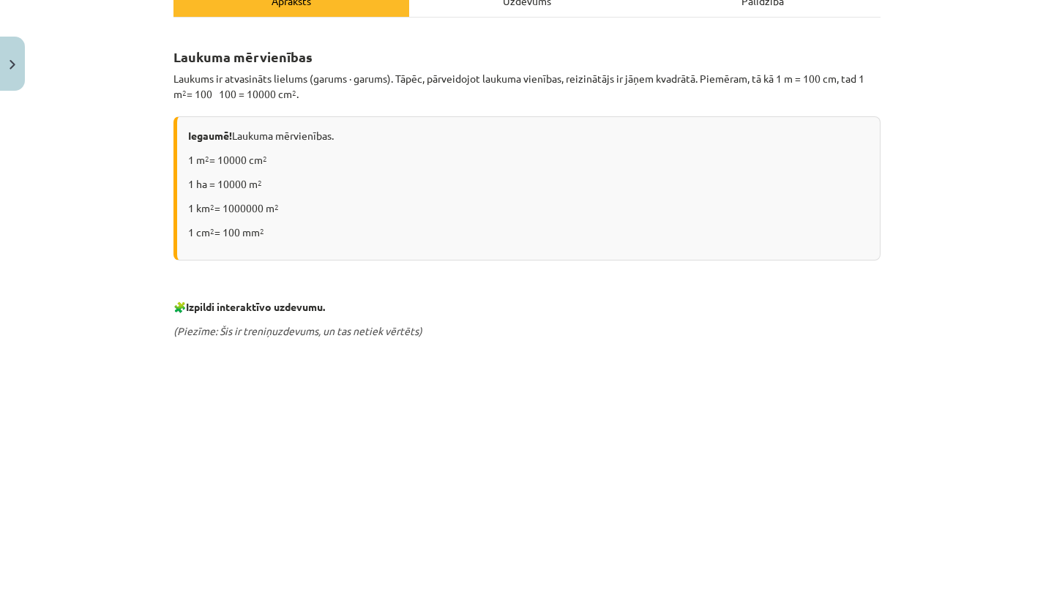
scroll to position [370, 0]
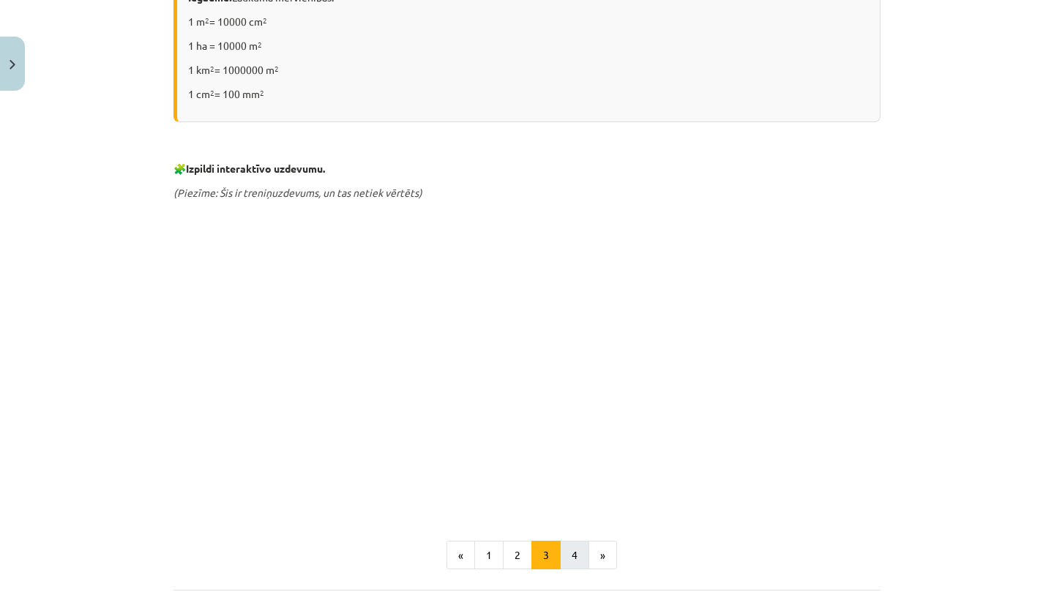
click at [575, 555] on button "4" at bounding box center [574, 555] width 29 height 29
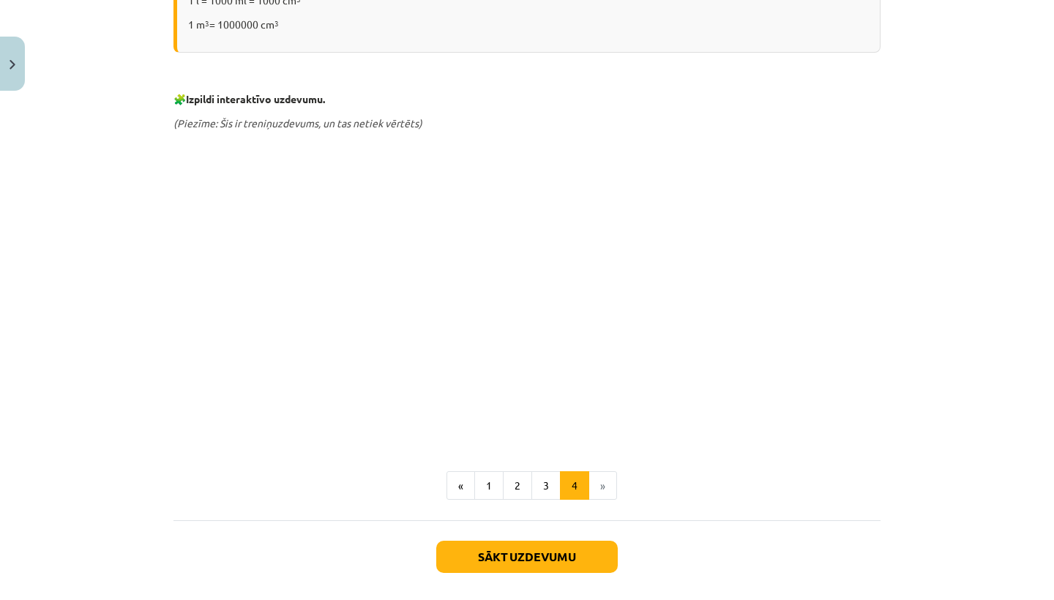
scroll to position [423, 0]
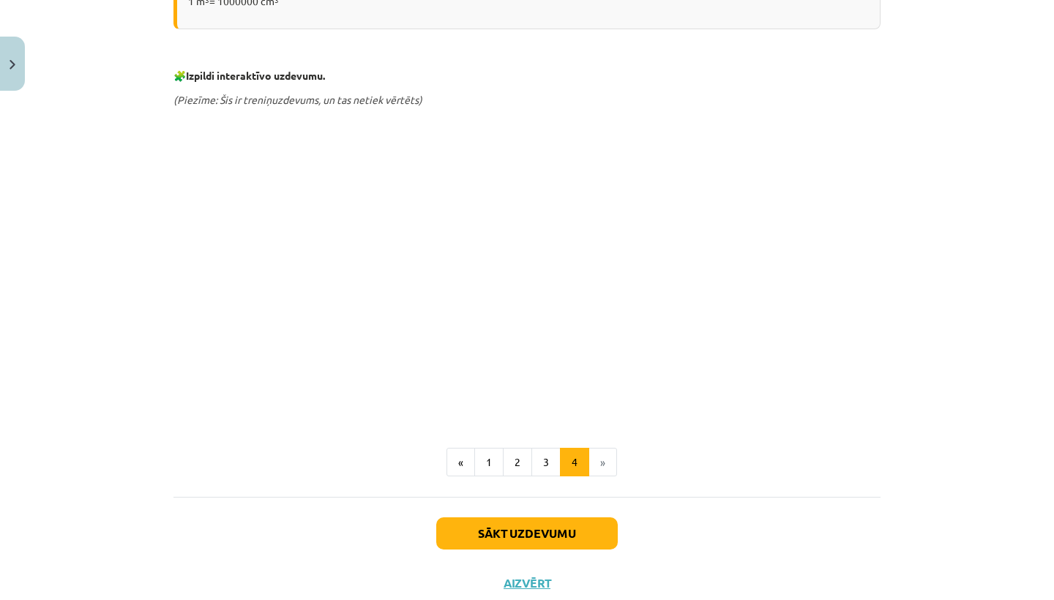
click at [502, 527] on button "Sākt uzdevumu" at bounding box center [527, 534] width 182 height 32
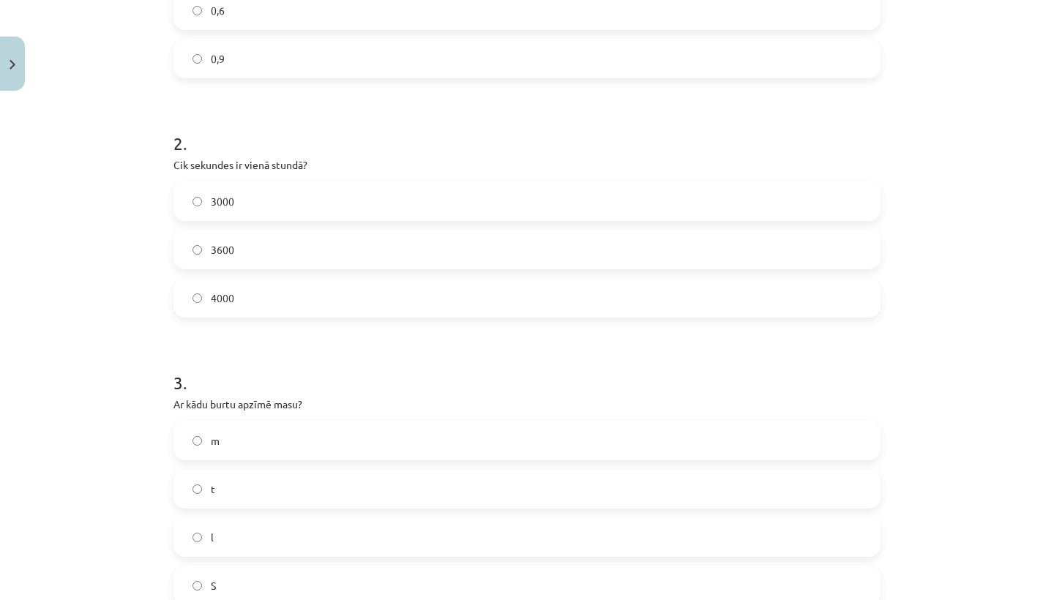
scroll to position [37, 0]
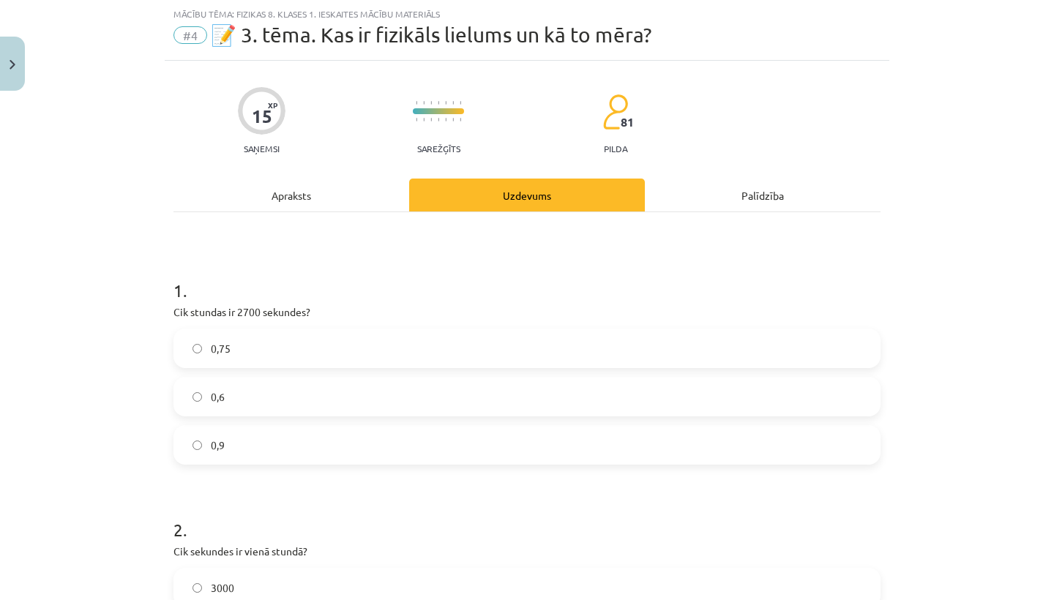
click at [502, 355] on label "0,75" at bounding box center [527, 348] width 704 height 37
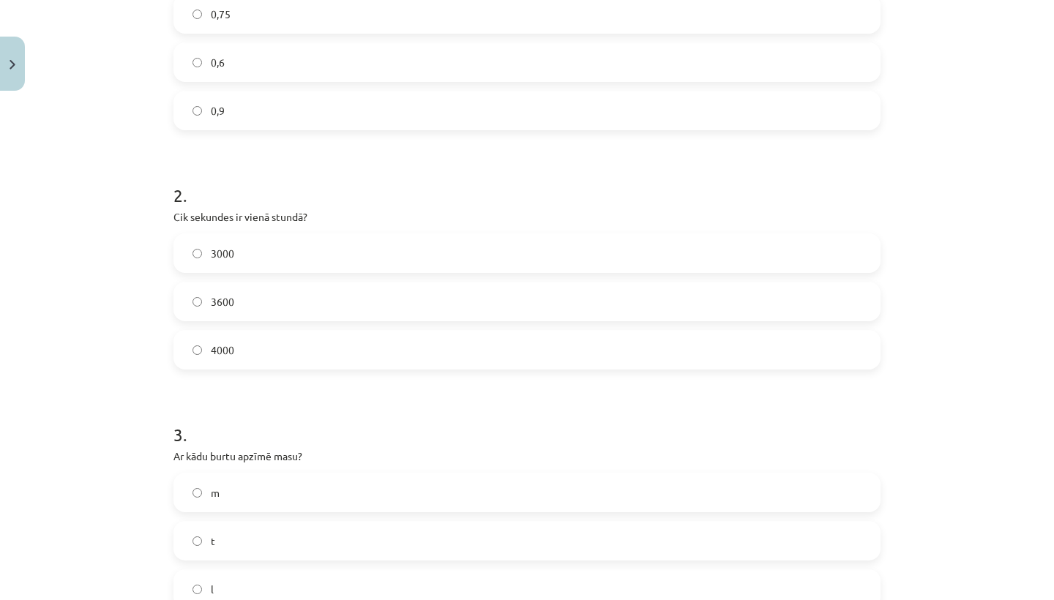
scroll to position [373, 0]
click at [472, 308] on label "3600" at bounding box center [527, 299] width 704 height 37
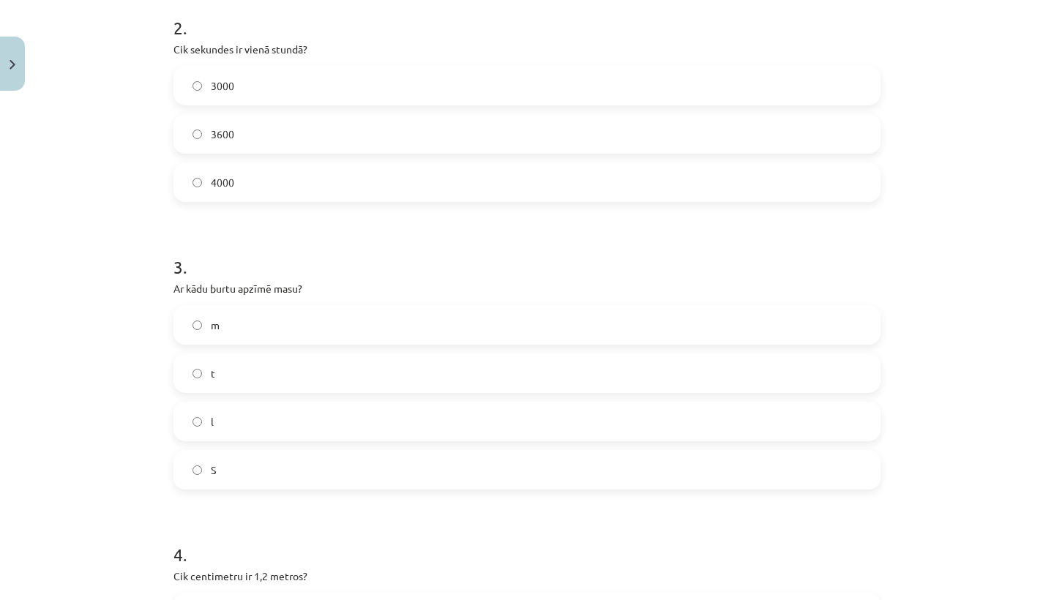
scroll to position [541, 0]
click at [445, 316] on label "m" at bounding box center [527, 323] width 704 height 37
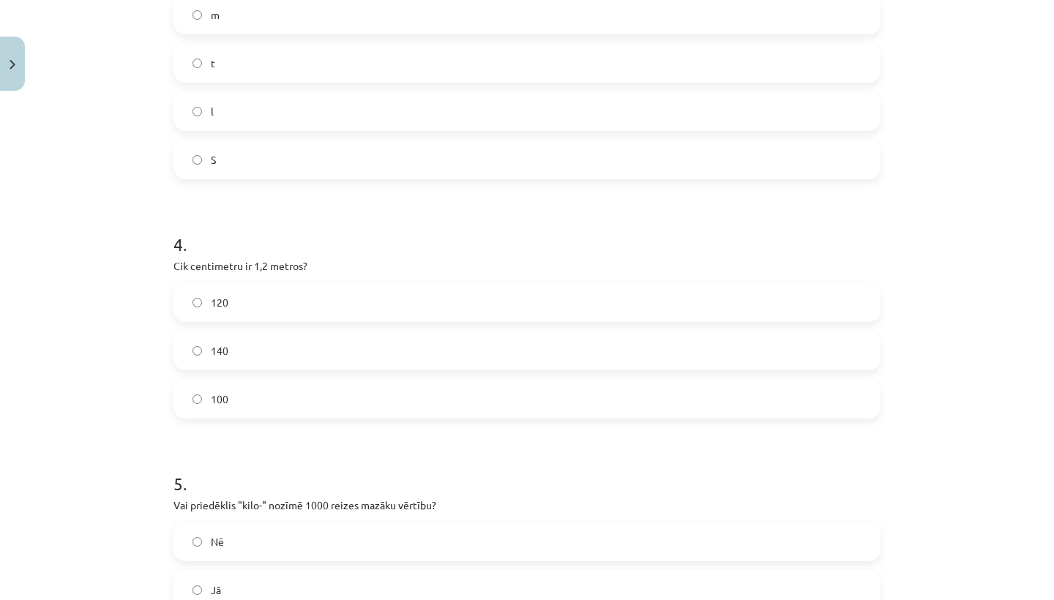
scroll to position [854, 0]
click at [430, 296] on label "120" at bounding box center [527, 298] width 704 height 37
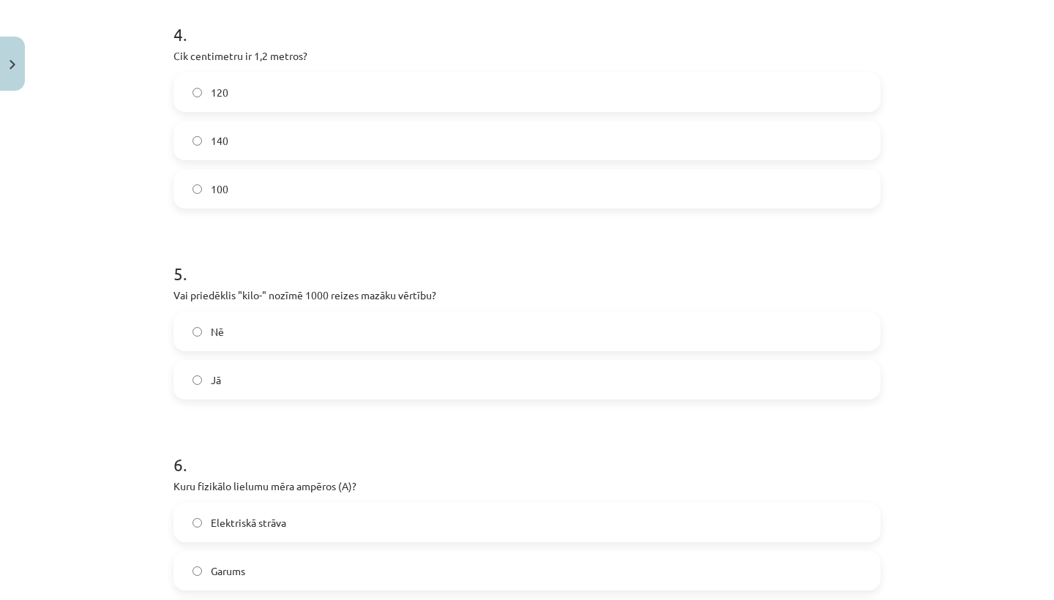
scroll to position [1100, 0]
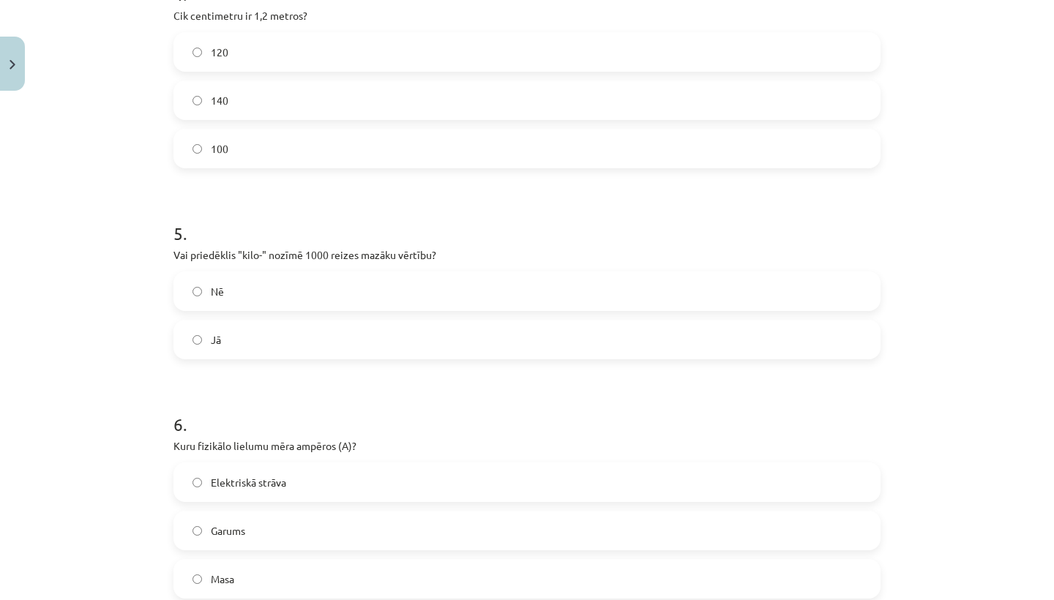
click at [421, 294] on label "Nē" at bounding box center [527, 291] width 704 height 37
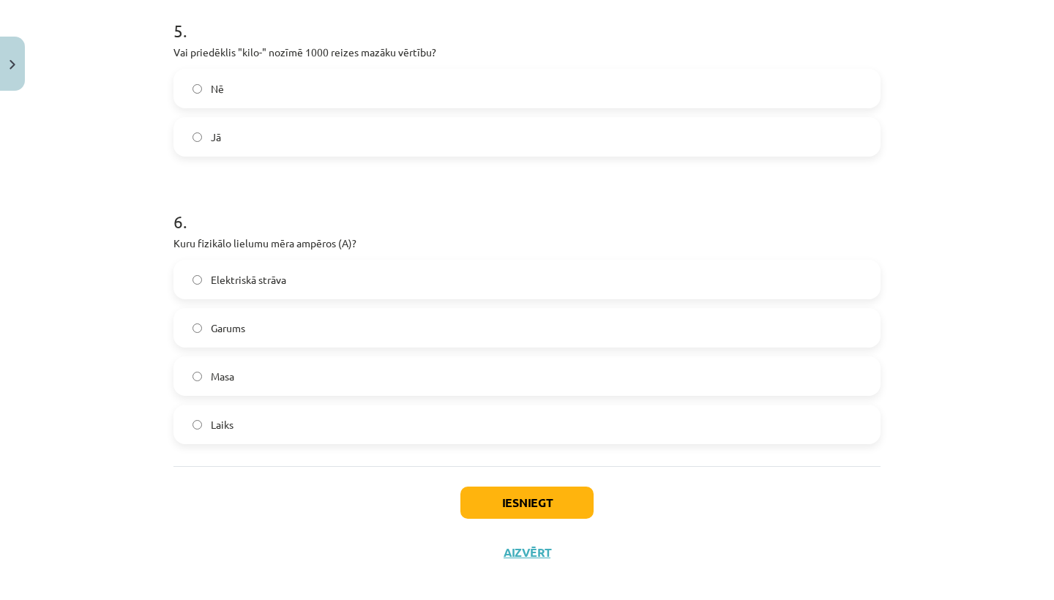
scroll to position [1314, 0]
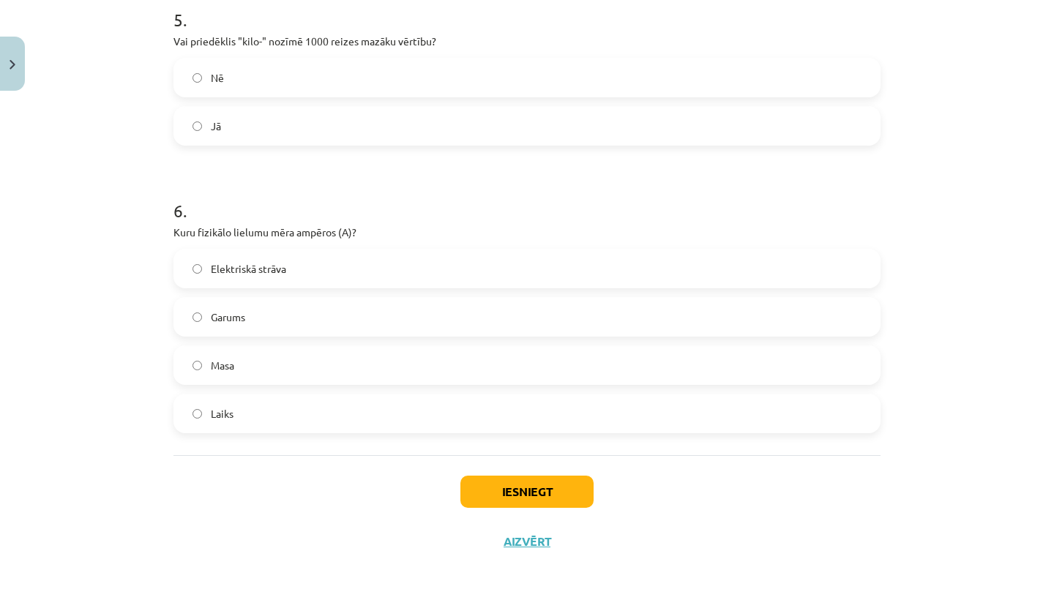
click at [325, 409] on label "Laiks" at bounding box center [527, 413] width 704 height 37
click at [499, 485] on button "Iesniegt" at bounding box center [527, 492] width 133 height 32
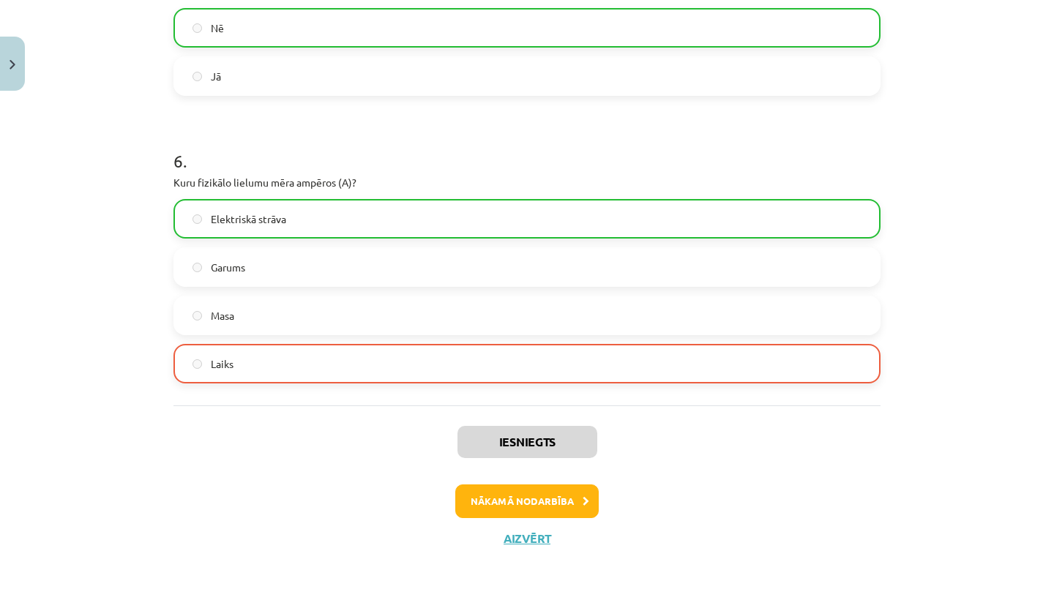
scroll to position [1365, 0]
click at [498, 498] on button "Nākamā nodarbība" at bounding box center [527, 502] width 144 height 34
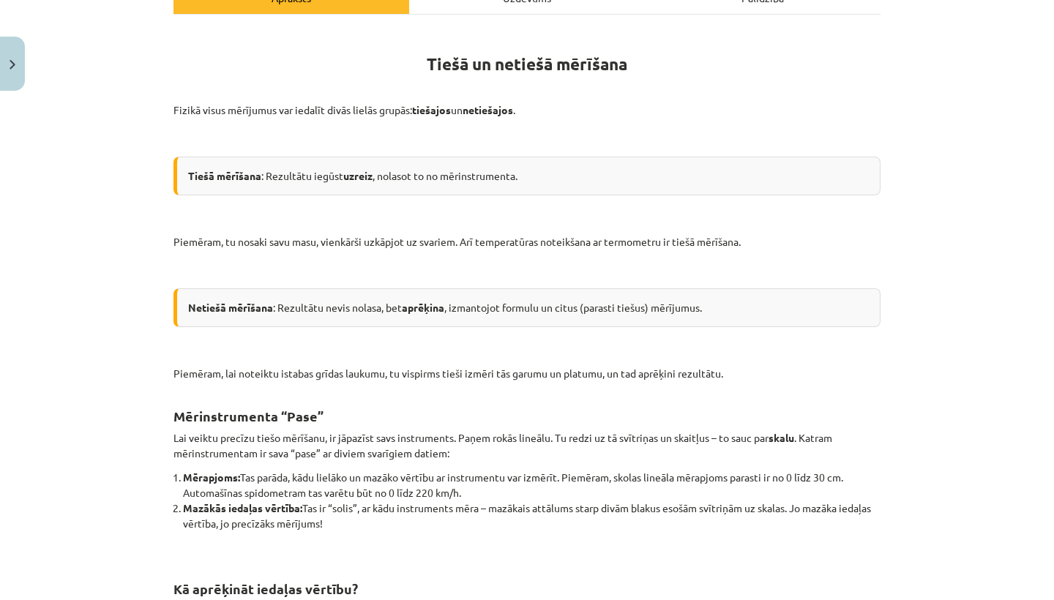
scroll to position [37, 0]
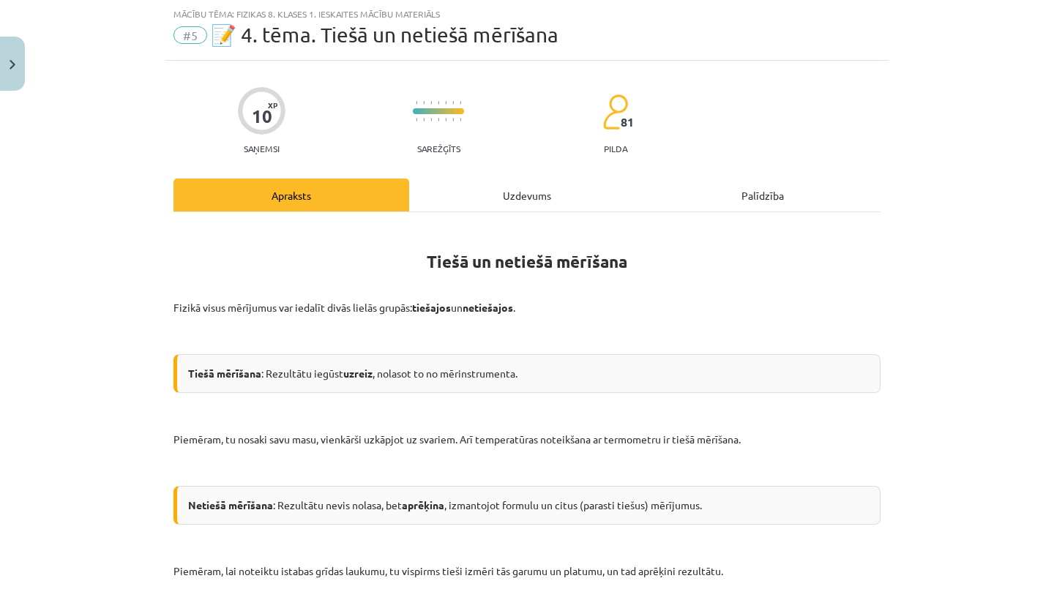
click at [1, 61] on button "Close" at bounding box center [12, 64] width 25 height 54
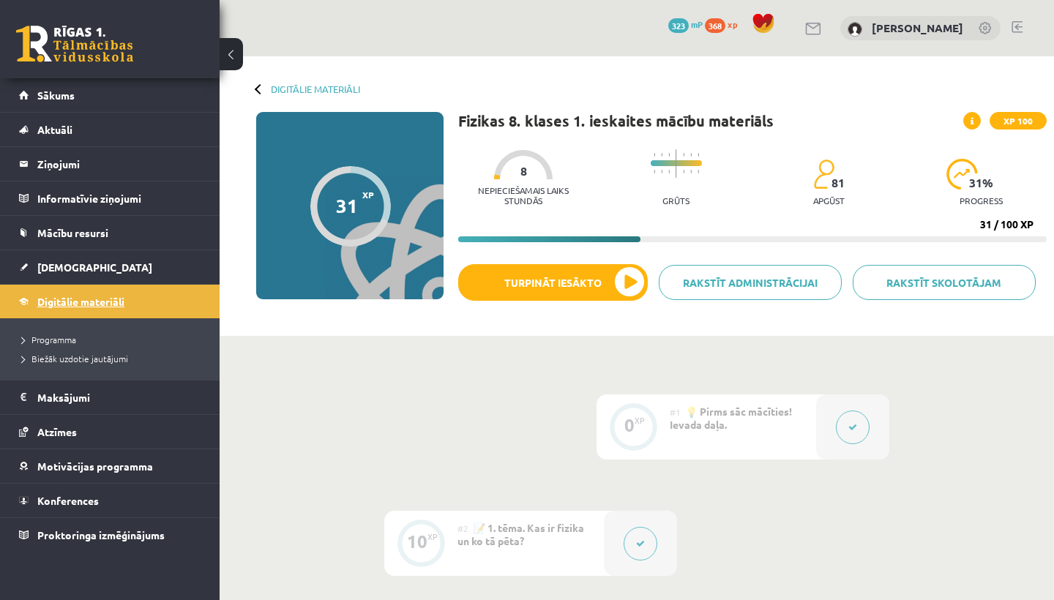
click at [83, 301] on span "Digitālie materiāli" at bounding box center [80, 301] width 87 height 13
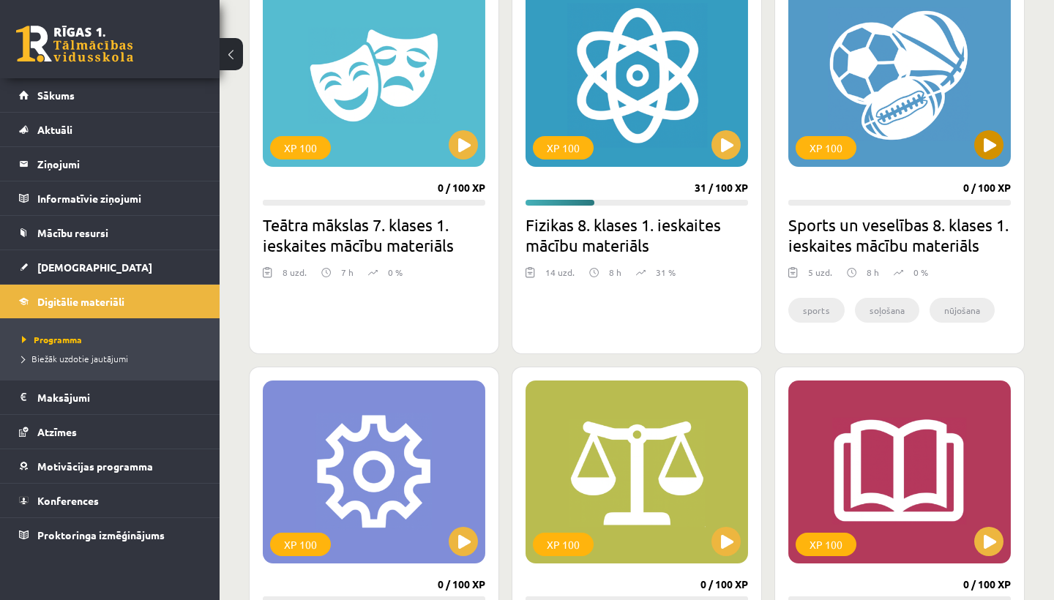
scroll to position [899, 0]
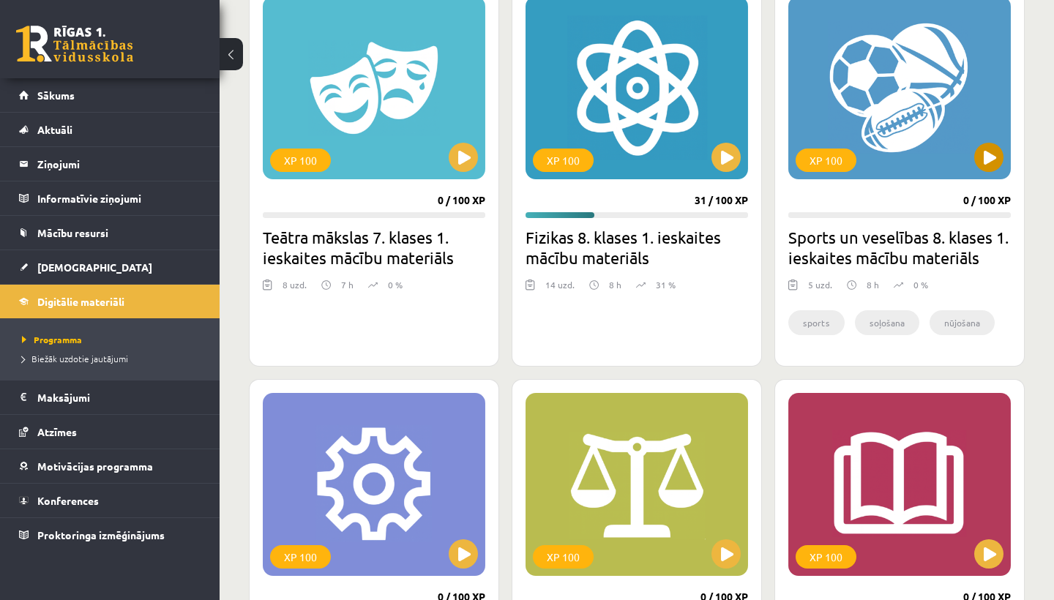
click at [992, 161] on button at bounding box center [989, 157] width 29 height 29
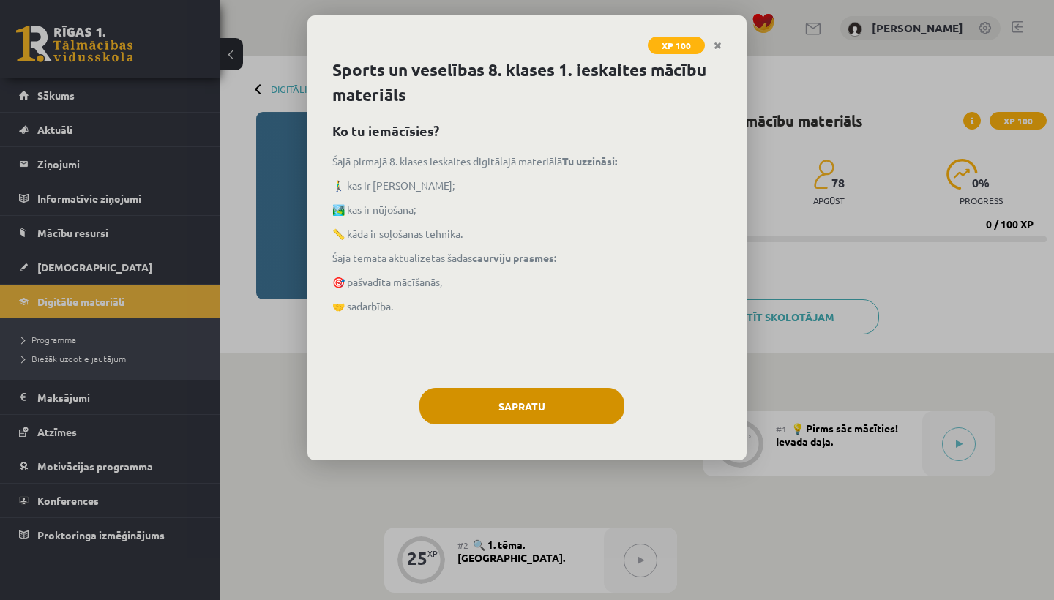
click at [563, 406] on button "Sapratu" at bounding box center [522, 406] width 205 height 37
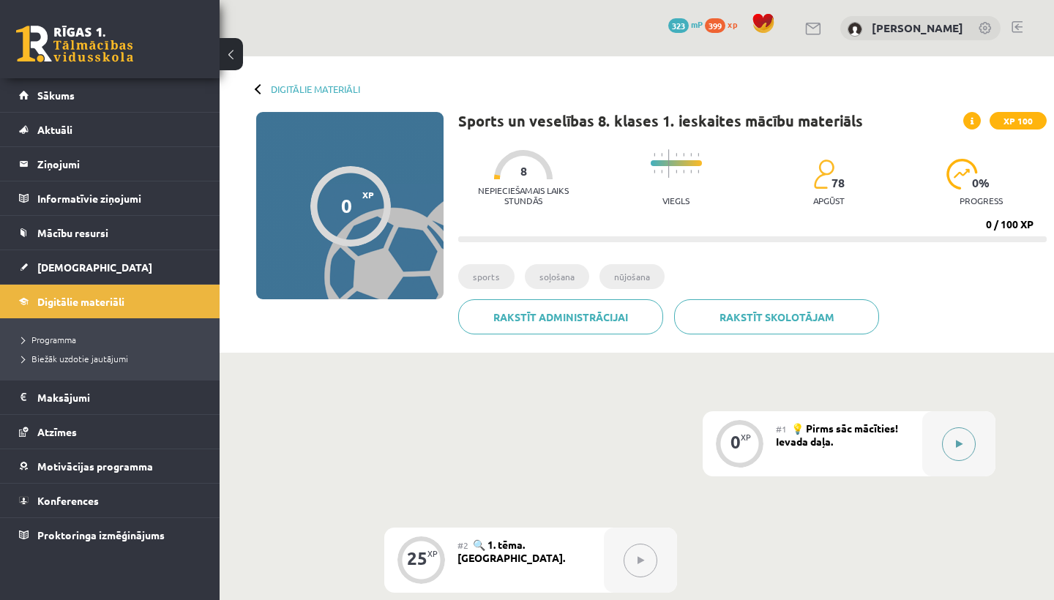
click at [953, 432] on button at bounding box center [959, 445] width 34 height 34
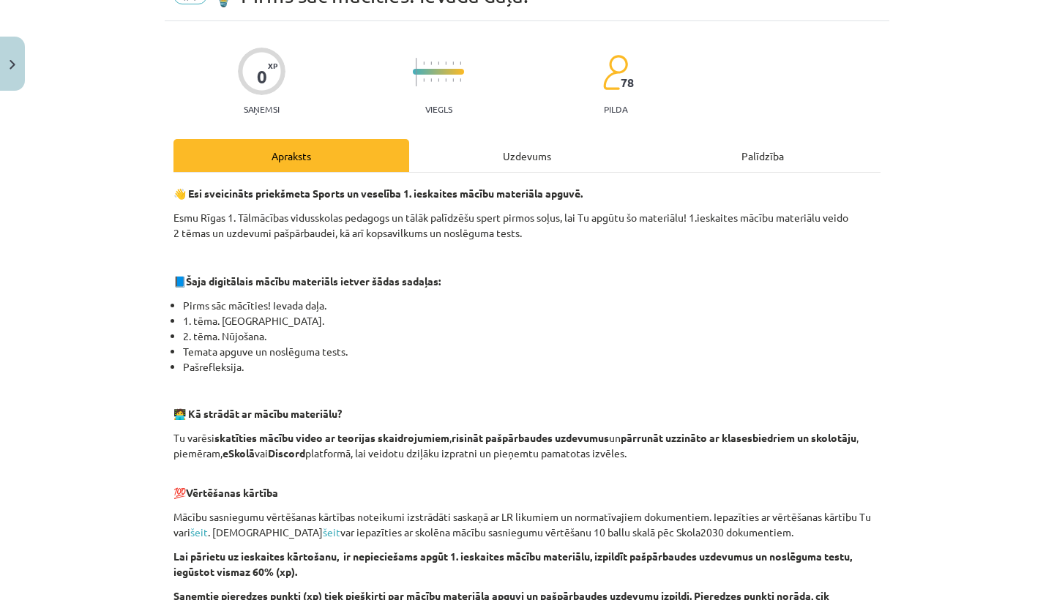
scroll to position [75, 0]
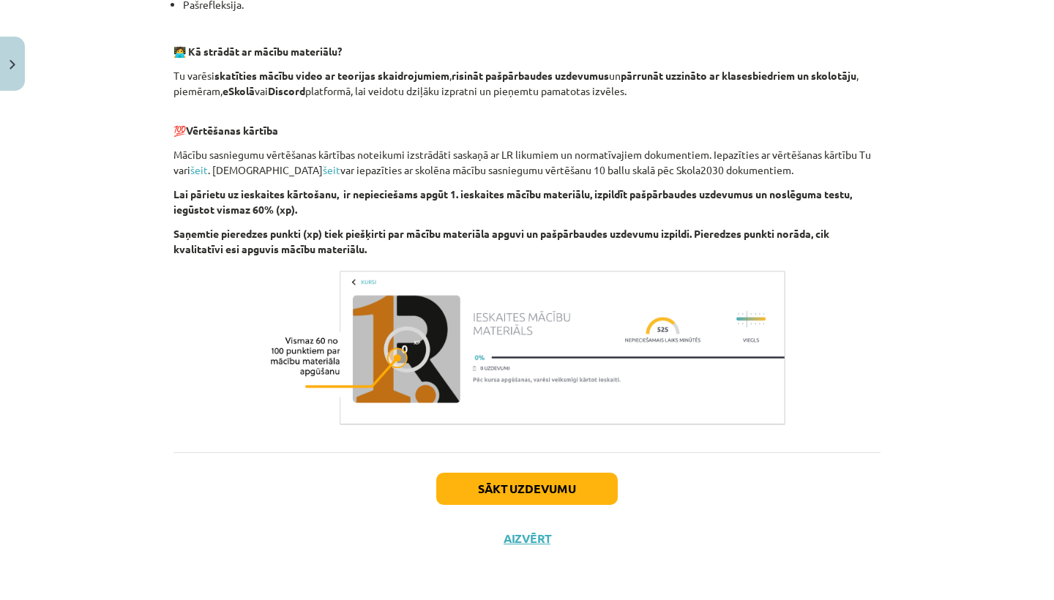
click at [560, 483] on button "Sākt uzdevumu" at bounding box center [527, 489] width 182 height 32
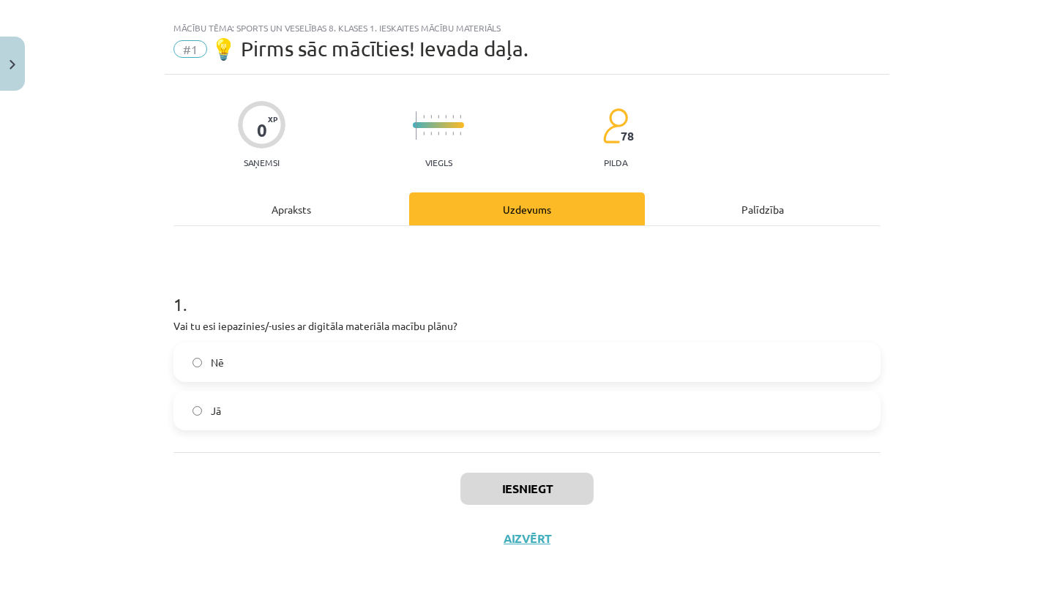
click at [548, 401] on label "Jā" at bounding box center [527, 410] width 704 height 37
click at [515, 491] on button "Iesniegt" at bounding box center [527, 489] width 133 height 32
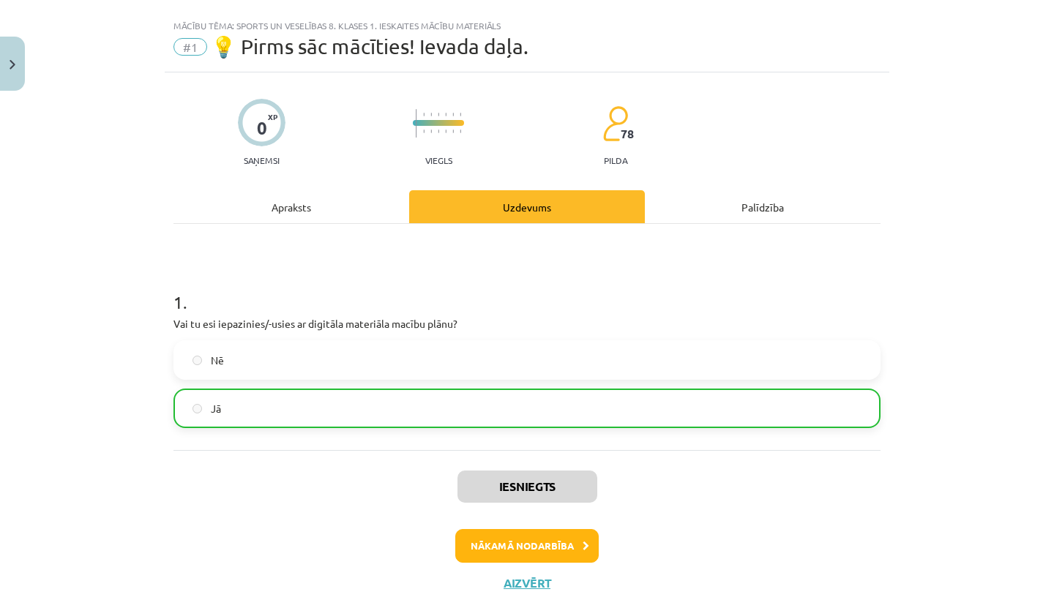
click at [498, 543] on button "Nākamā nodarbība" at bounding box center [527, 546] width 144 height 34
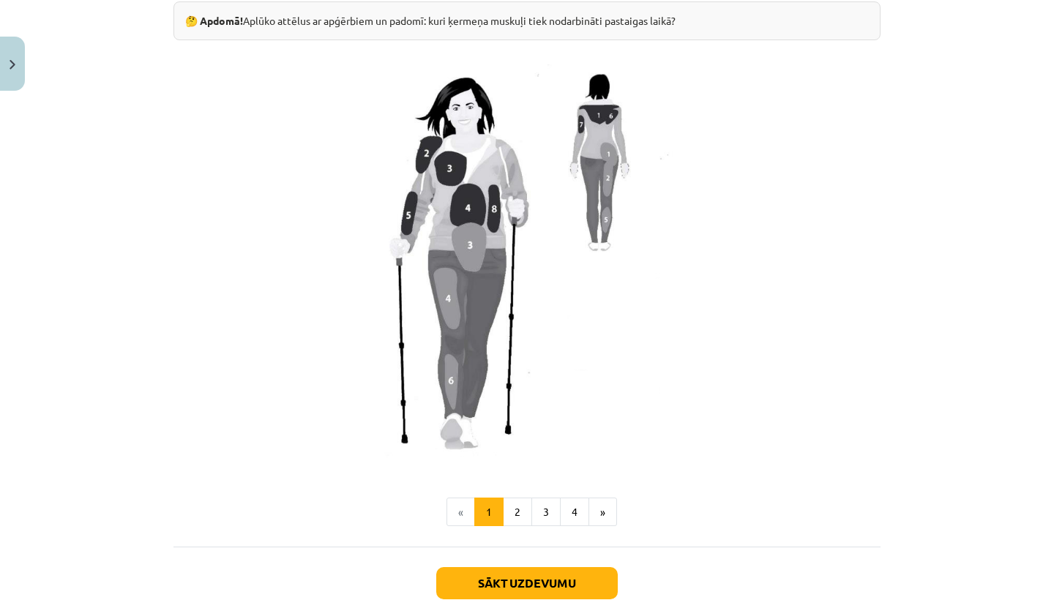
scroll to position [1147, 0]
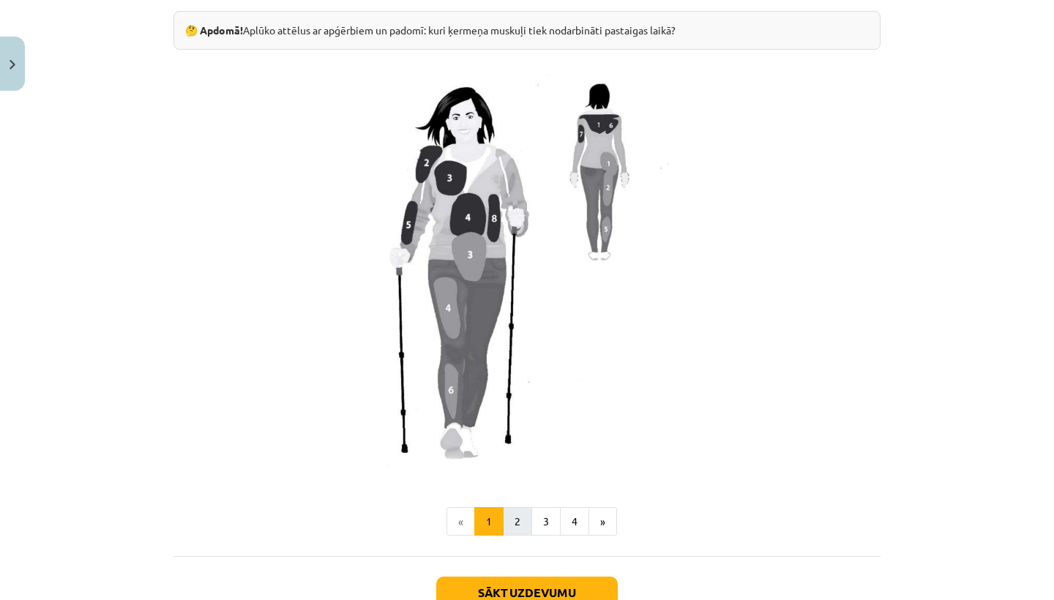
click at [524, 509] on button "2" at bounding box center [517, 521] width 29 height 29
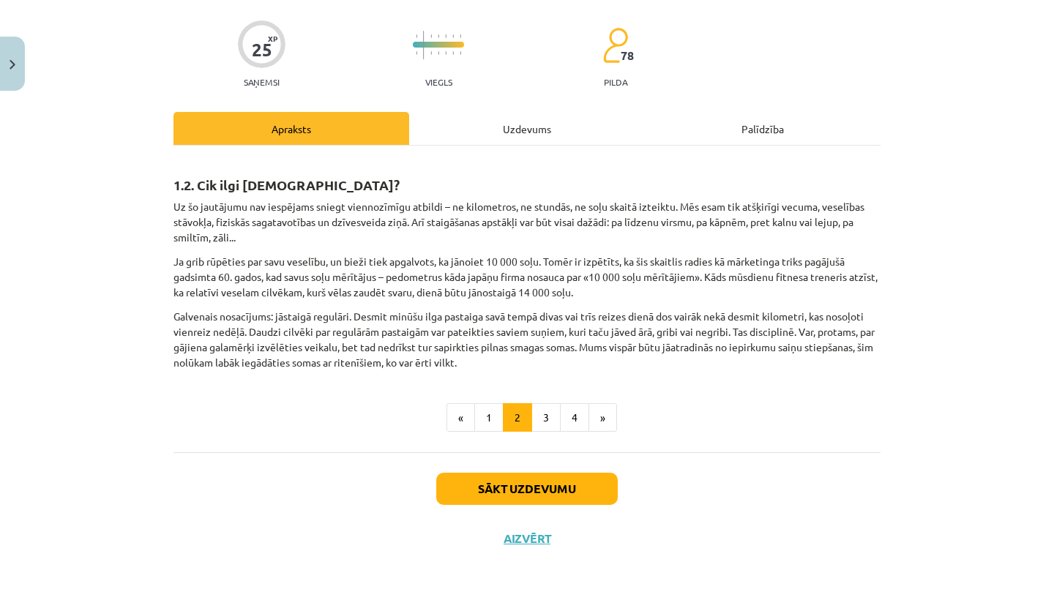
scroll to position [105, 0]
